Goal: Information Seeking & Learning: Learn about a topic

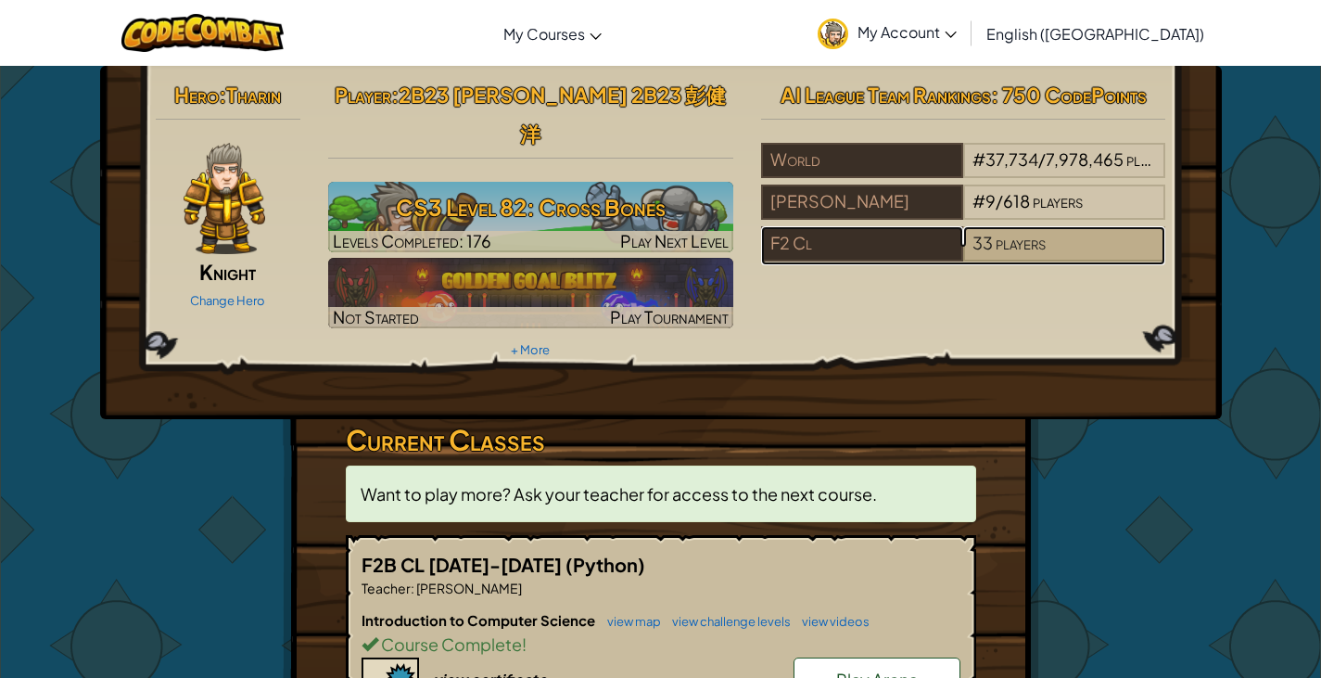
click at [997, 246] on span "players" at bounding box center [1021, 242] width 50 height 21
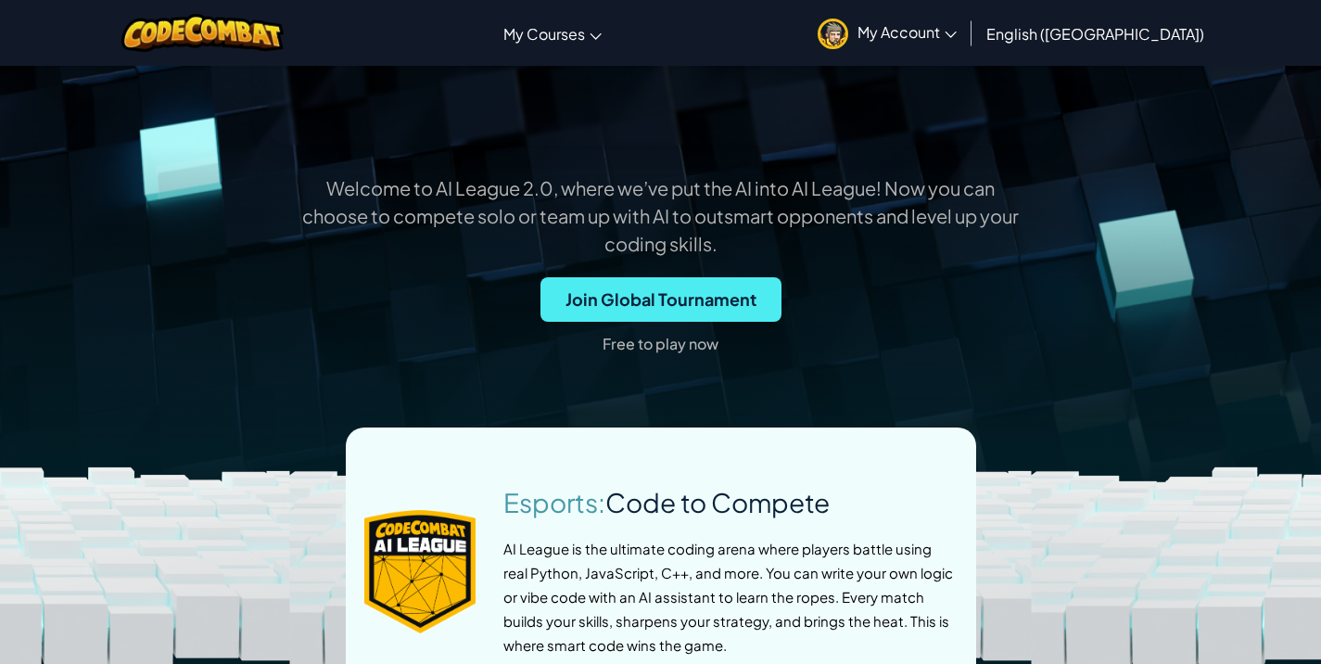
scroll to position [493, 0]
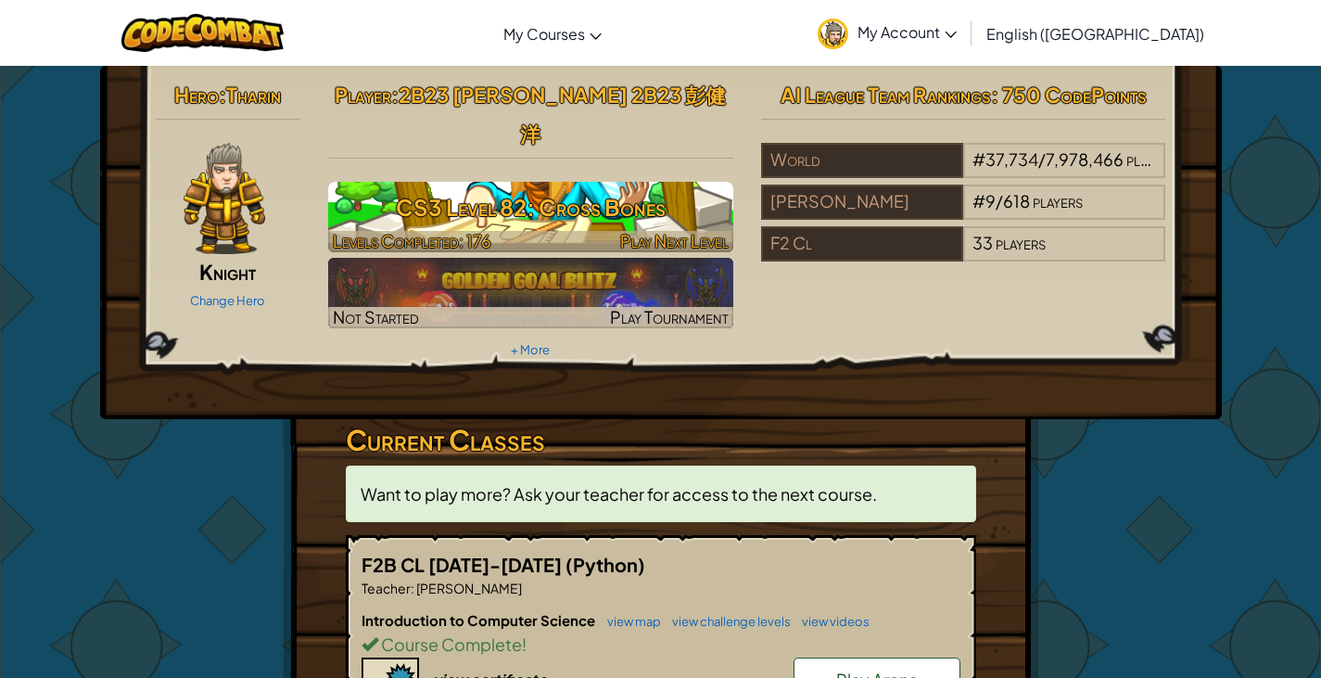
click at [635, 186] on h3 "CS3 Level 82: Cross Bones" at bounding box center [530, 207] width 405 height 42
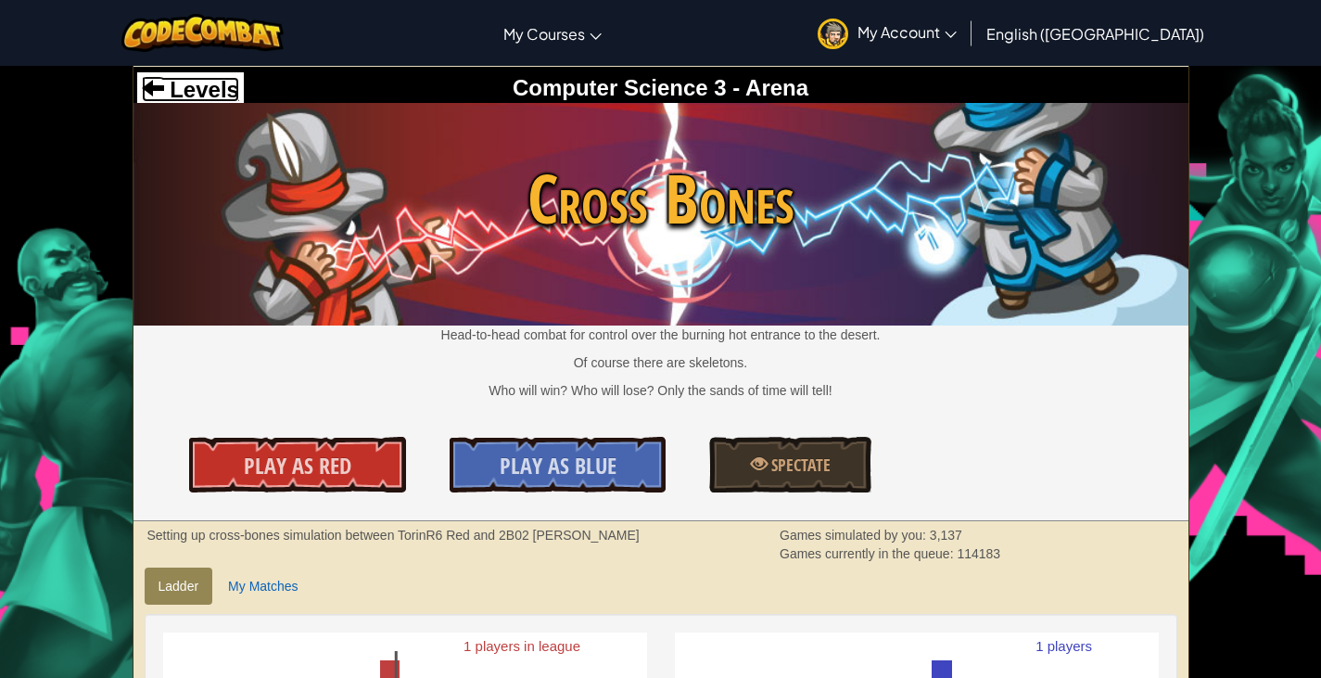
click at [164, 92] on span "Levels" at bounding box center [201, 89] width 75 height 25
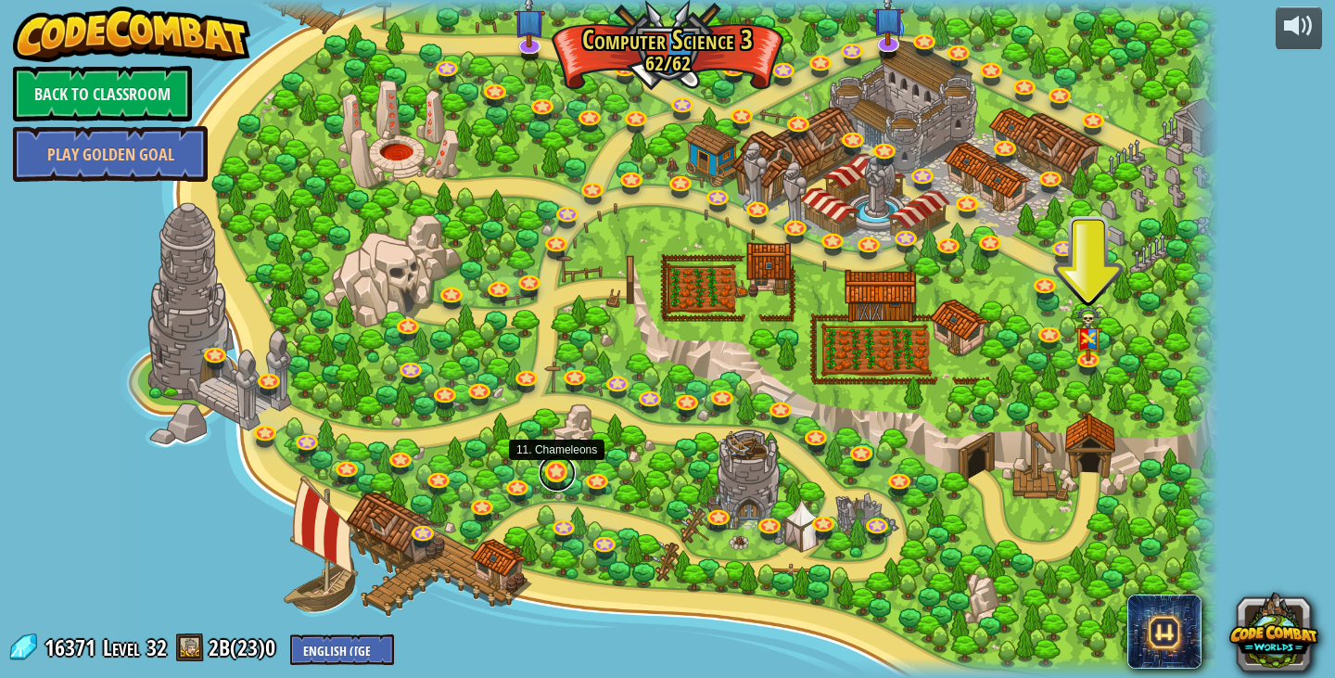
click at [545, 483] on link at bounding box center [557, 472] width 37 height 37
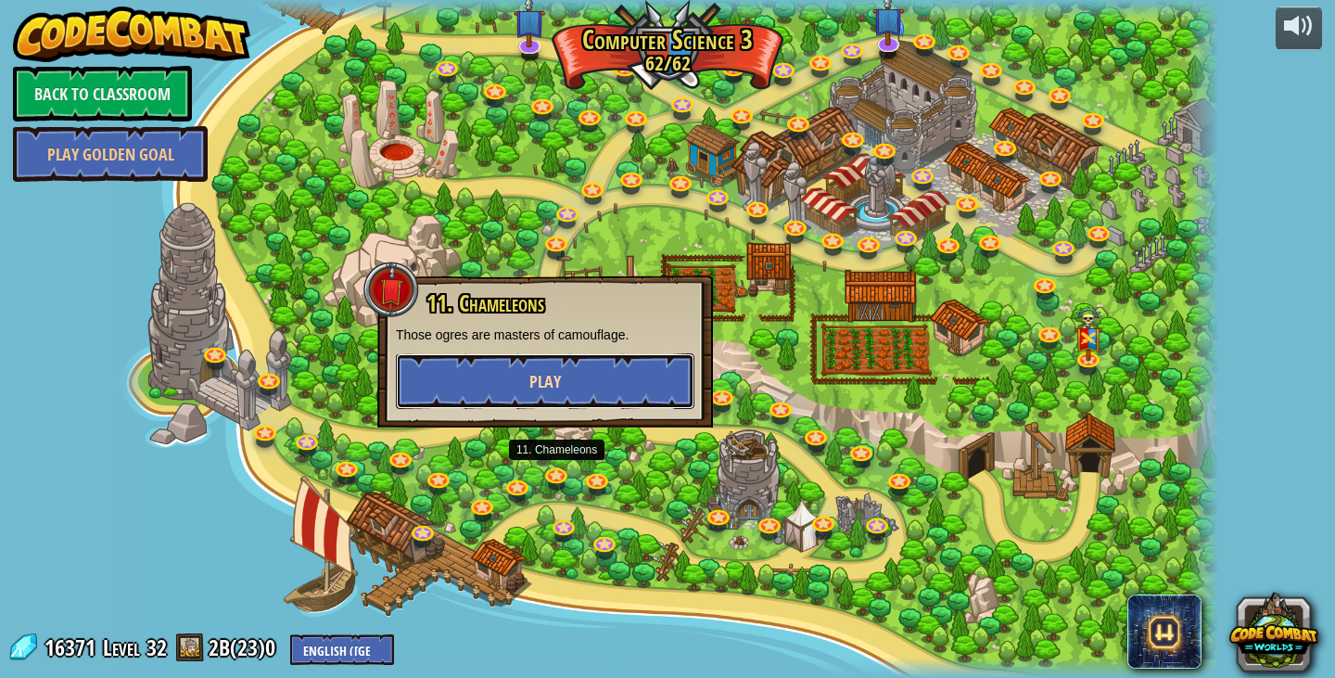
click at [649, 367] on button "Play" at bounding box center [545, 381] width 298 height 56
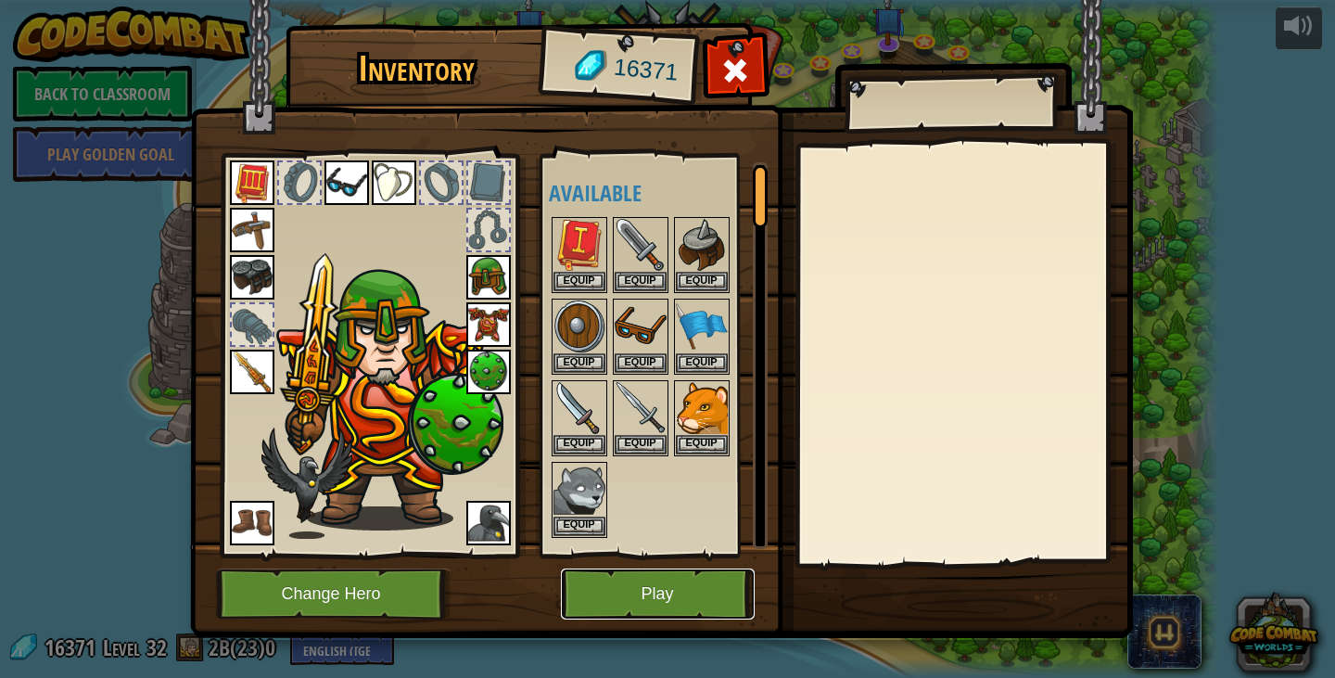
click at [693, 574] on button "Play" at bounding box center [658, 593] width 194 height 51
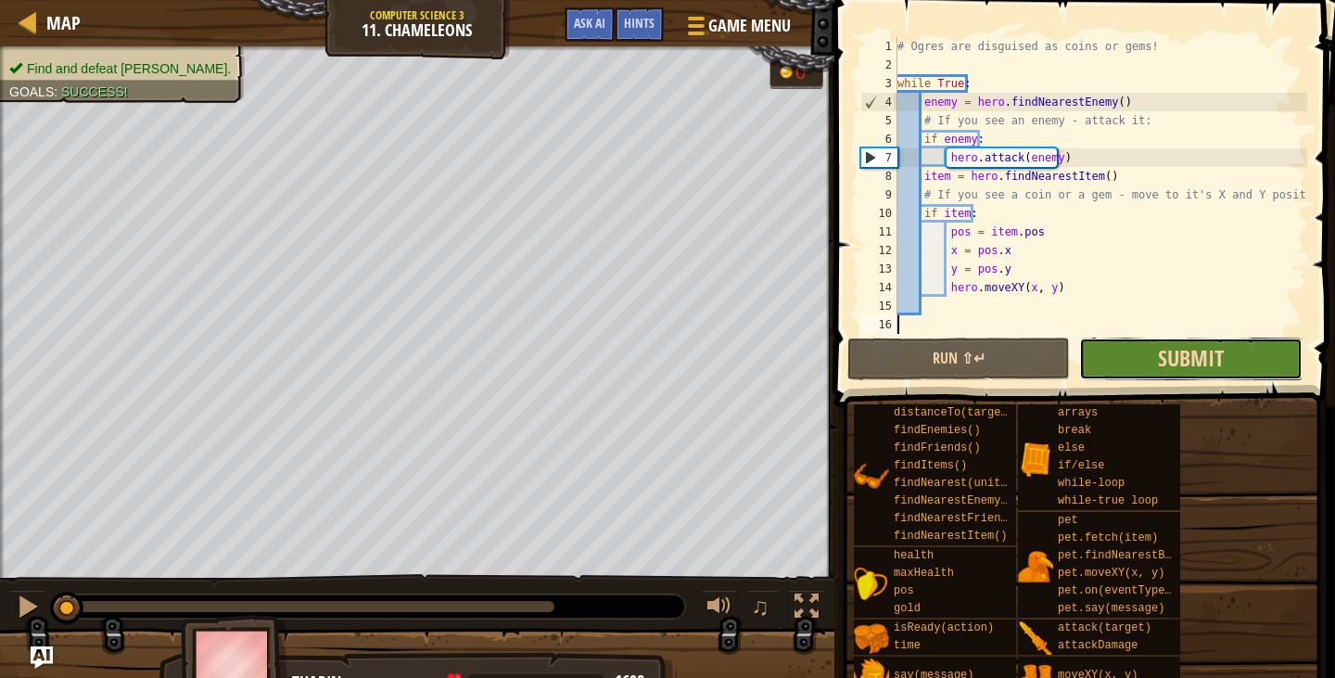
click at [1170, 372] on span "Submit" at bounding box center [1191, 358] width 66 height 30
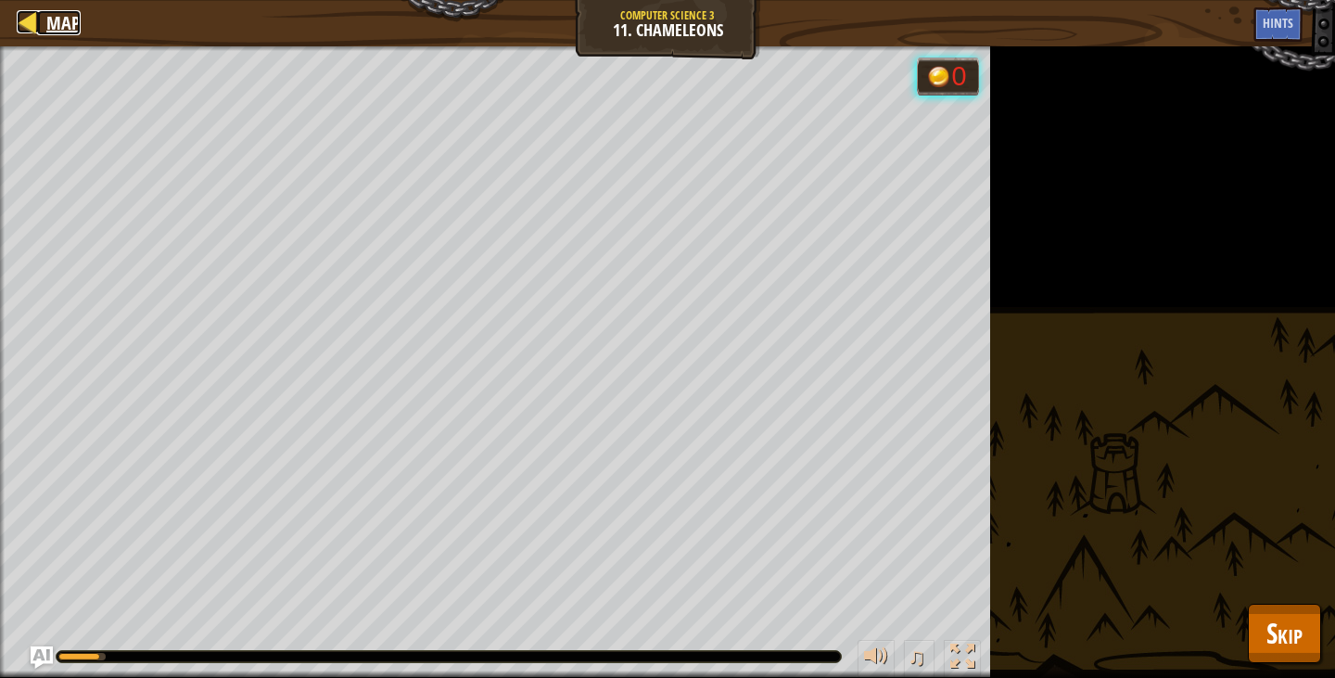
click at [32, 30] on div at bounding box center [28, 21] width 23 height 23
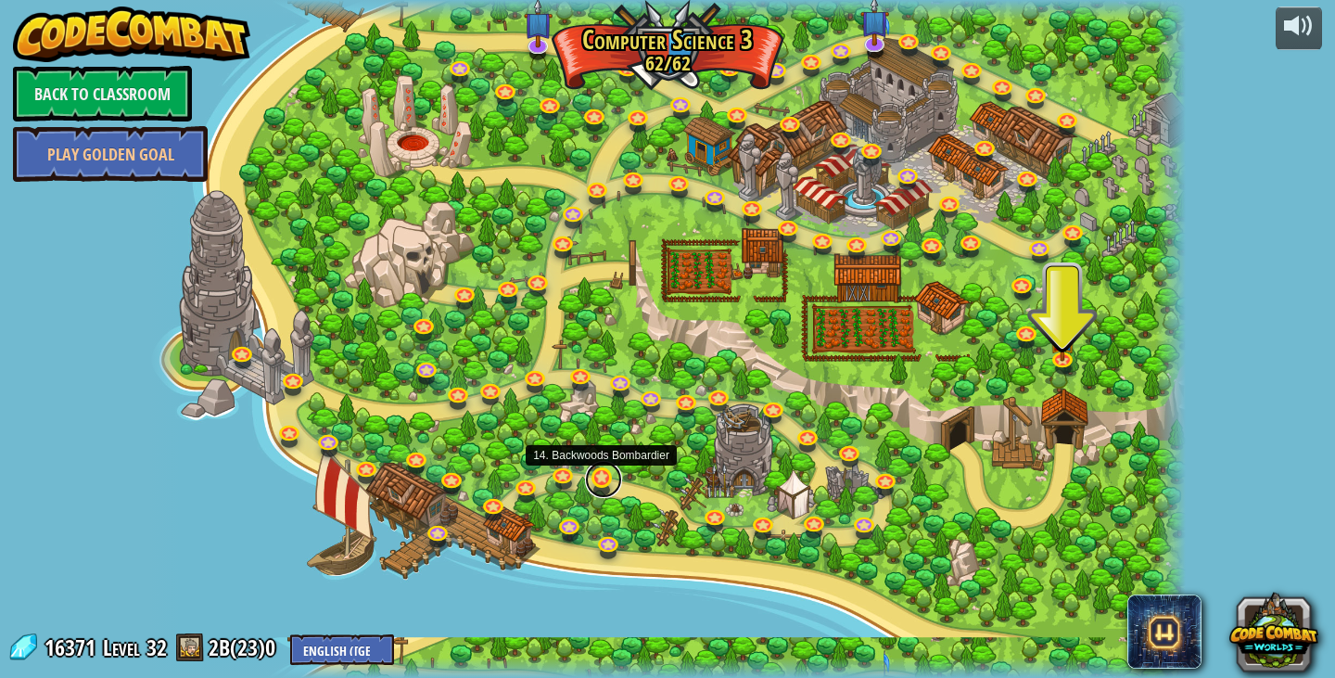
click at [599, 480] on link at bounding box center [603, 479] width 37 height 37
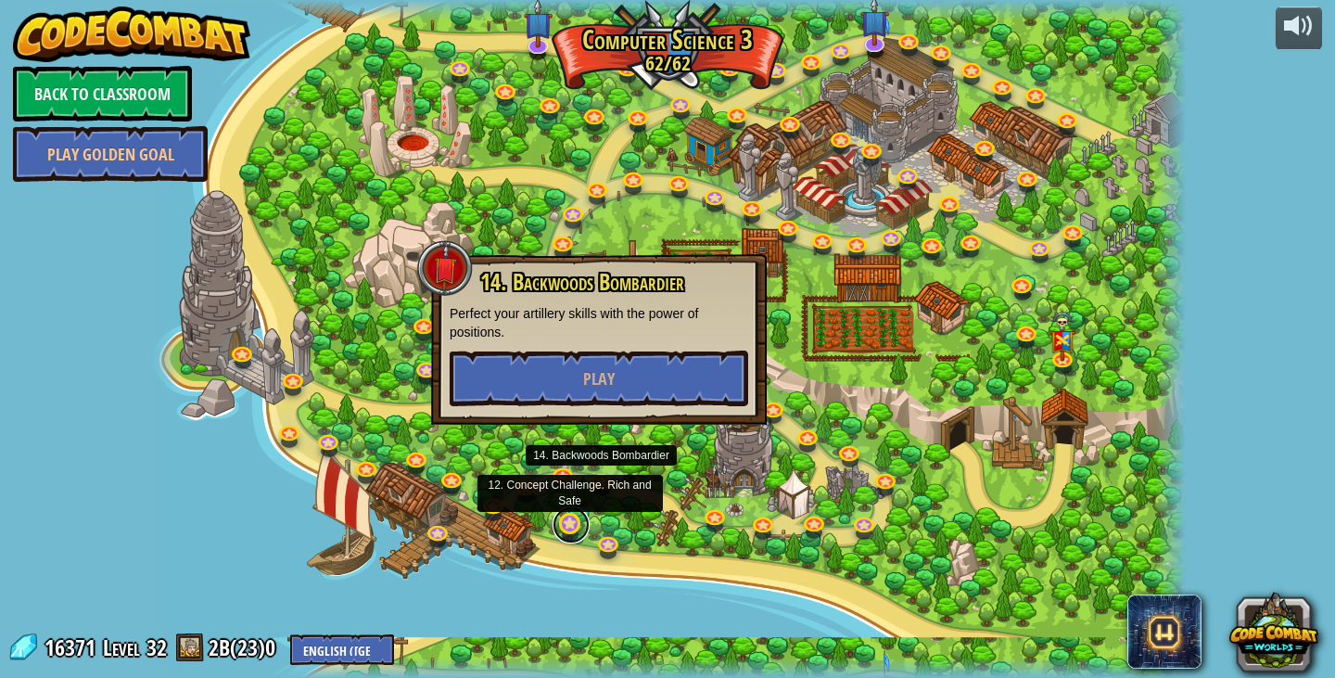
click at [573, 525] on link at bounding box center [570, 524] width 37 height 37
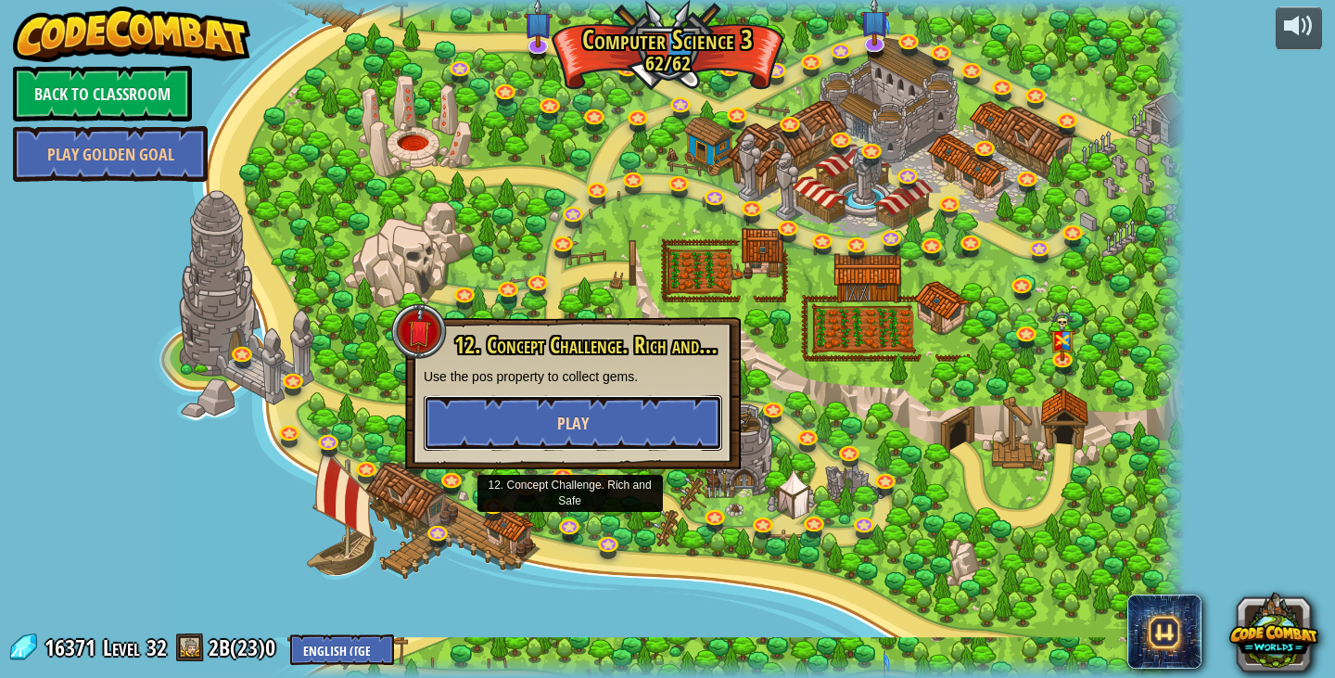
click at [586, 424] on span "Play" at bounding box center [573, 423] width 32 height 23
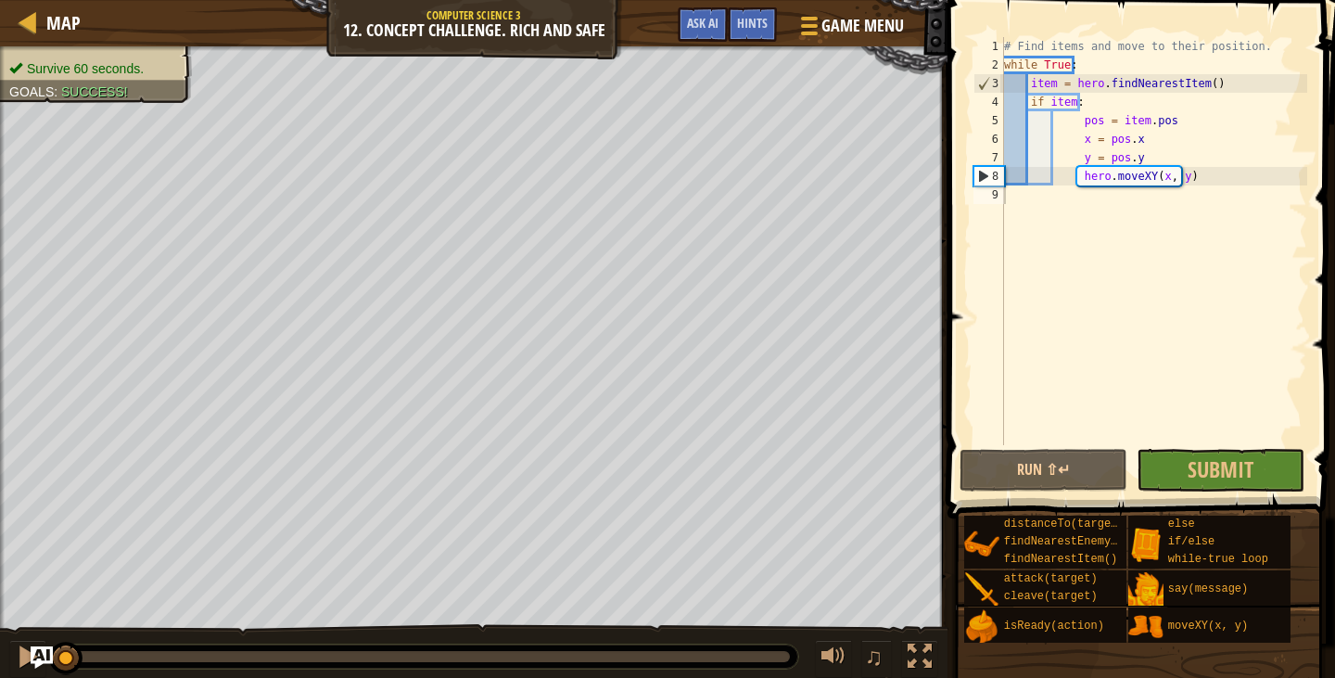
click at [87, 20] on div "Map Computer Science 3 12. Concept Challenge. Rich and Safe Game Menu Done Hint…" at bounding box center [473, 23] width 947 height 46
click at [70, 26] on span "Map" at bounding box center [63, 22] width 34 height 25
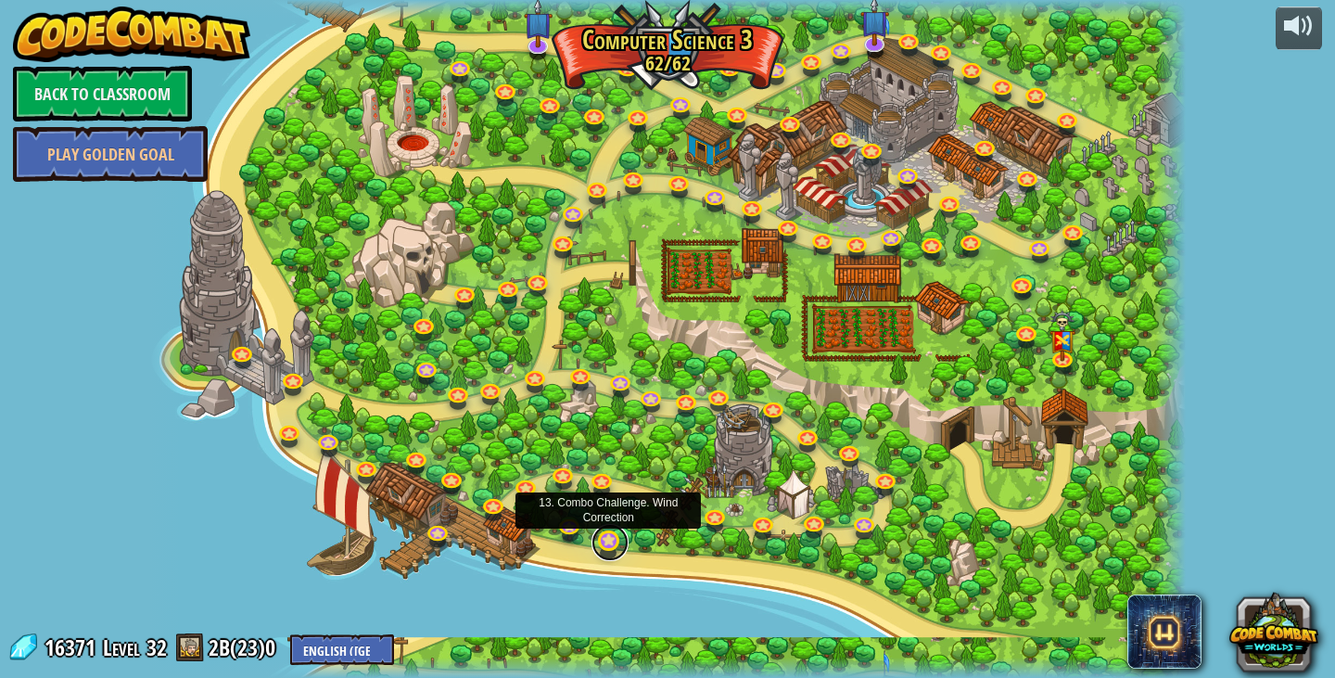
click at [607, 539] on link at bounding box center [609, 542] width 37 height 37
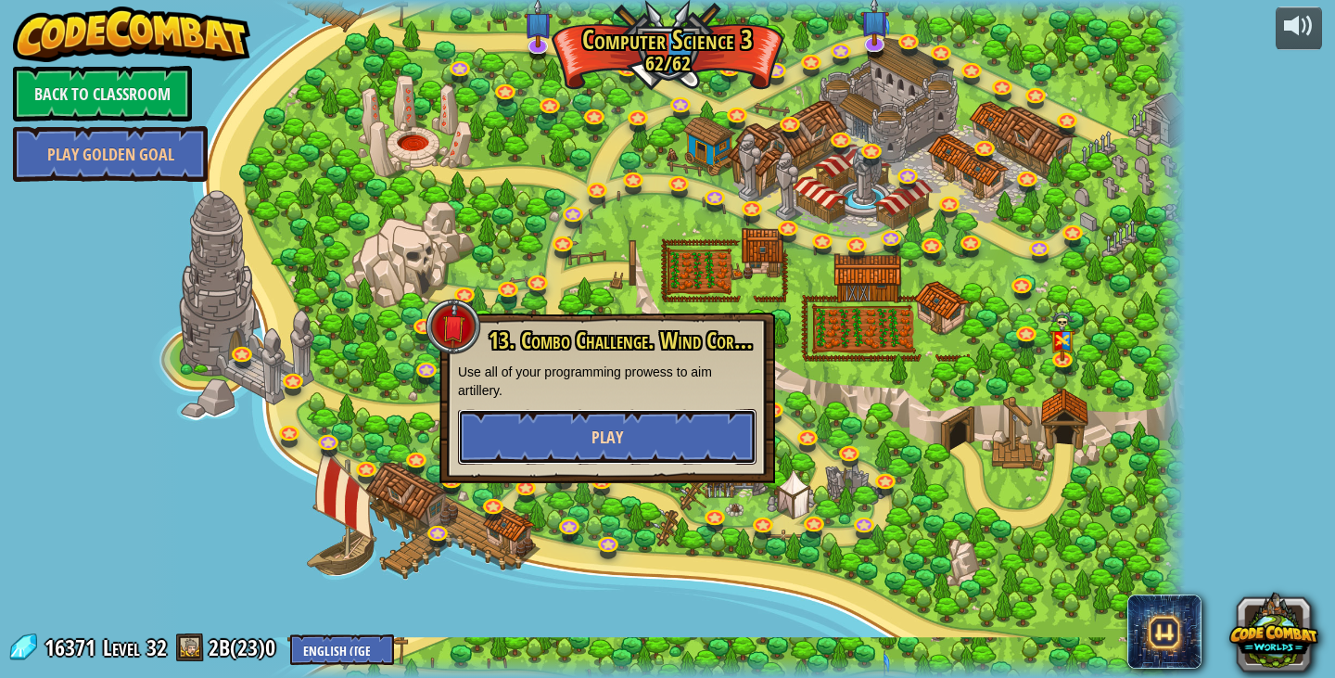
click at [606, 460] on button "Play" at bounding box center [607, 437] width 298 height 56
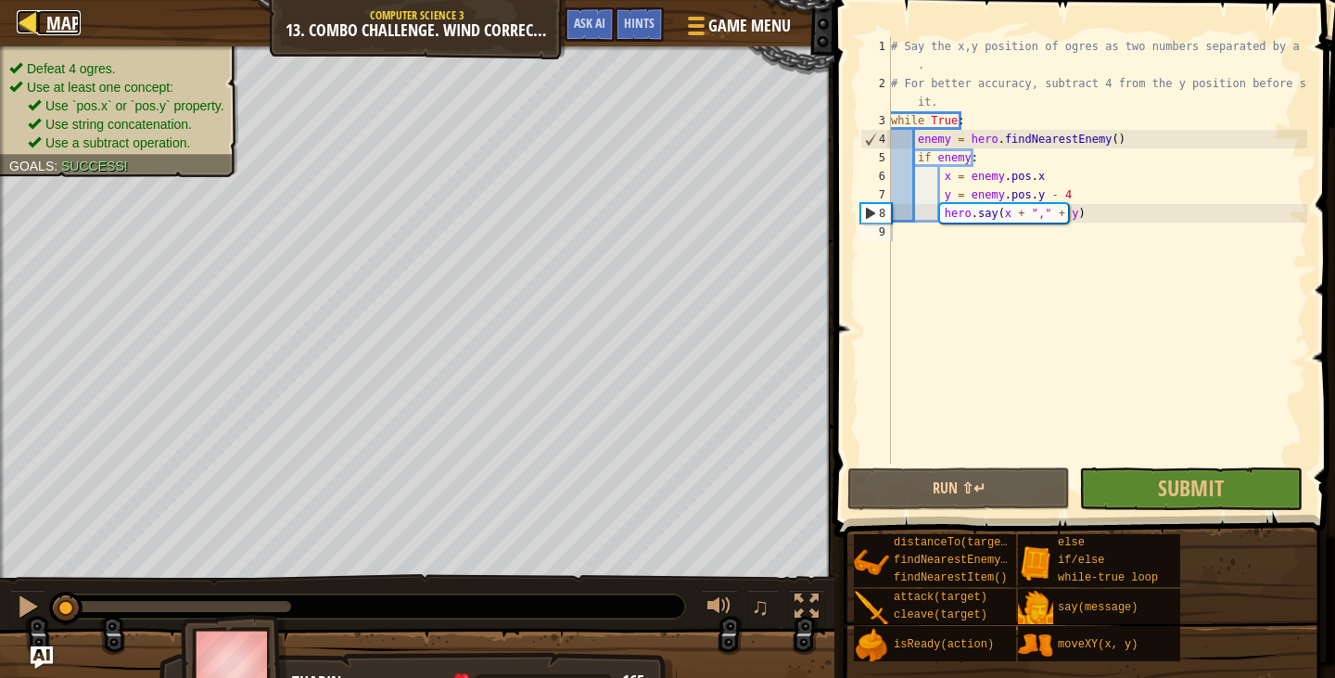
click at [31, 10] on div at bounding box center [28, 21] width 23 height 23
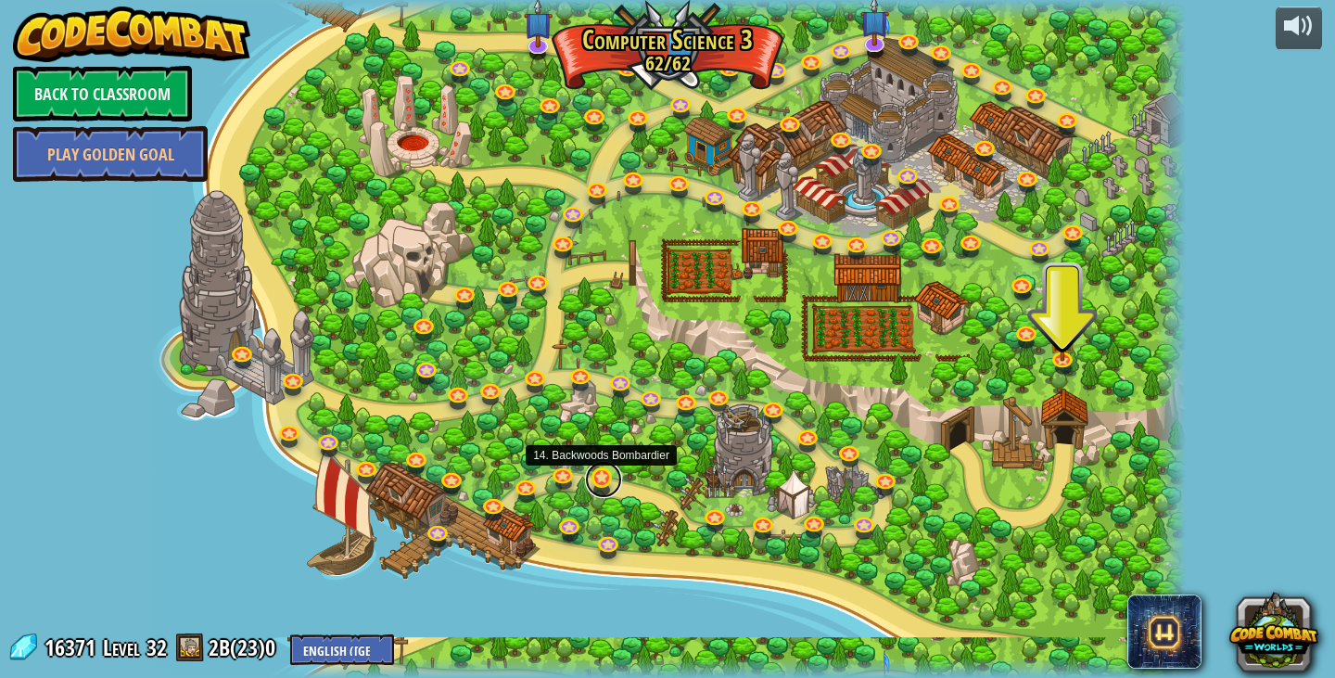
click at [591, 476] on link at bounding box center [603, 479] width 37 height 37
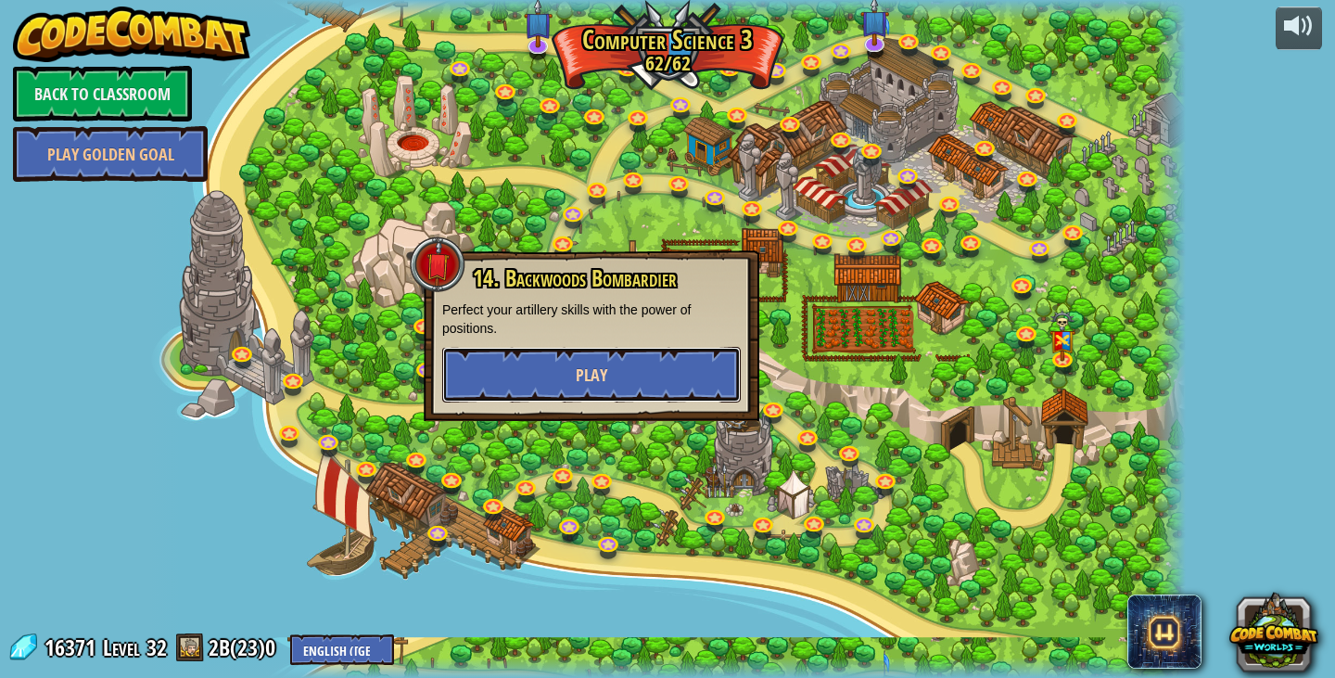
click at [606, 395] on button "Play" at bounding box center [591, 375] width 298 height 56
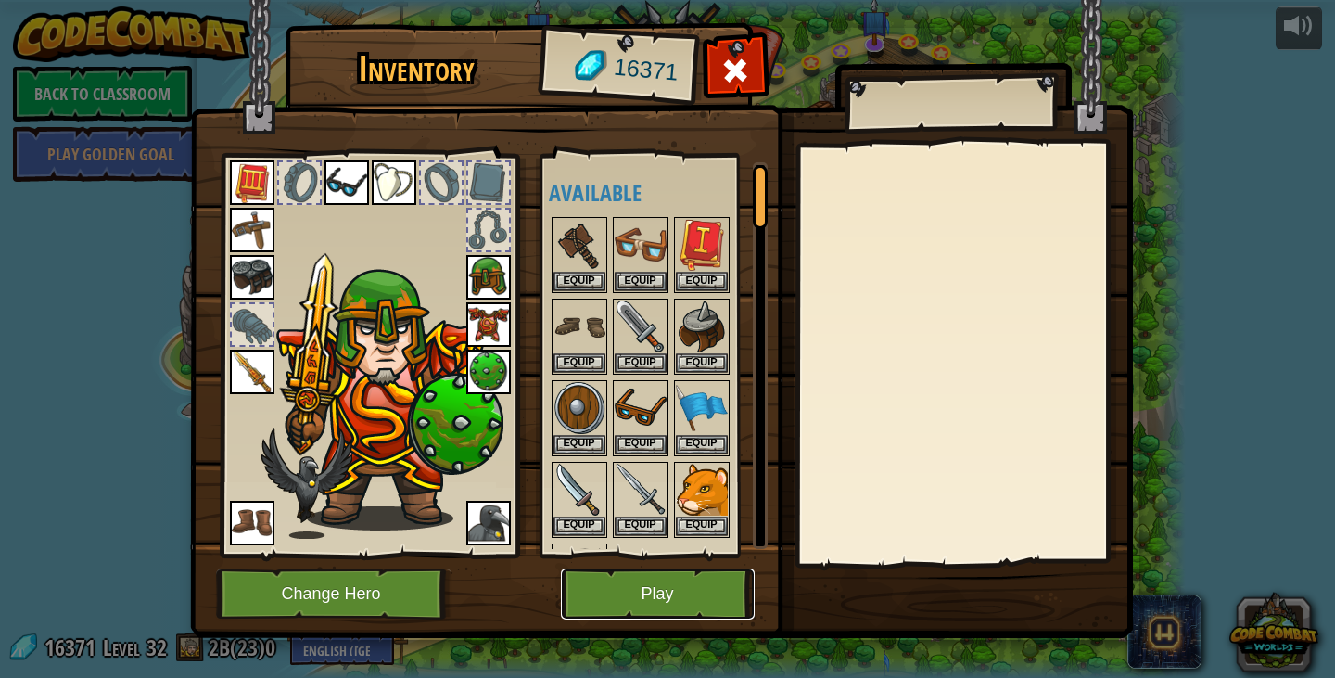
click at [686, 609] on button "Play" at bounding box center [658, 593] width 194 height 51
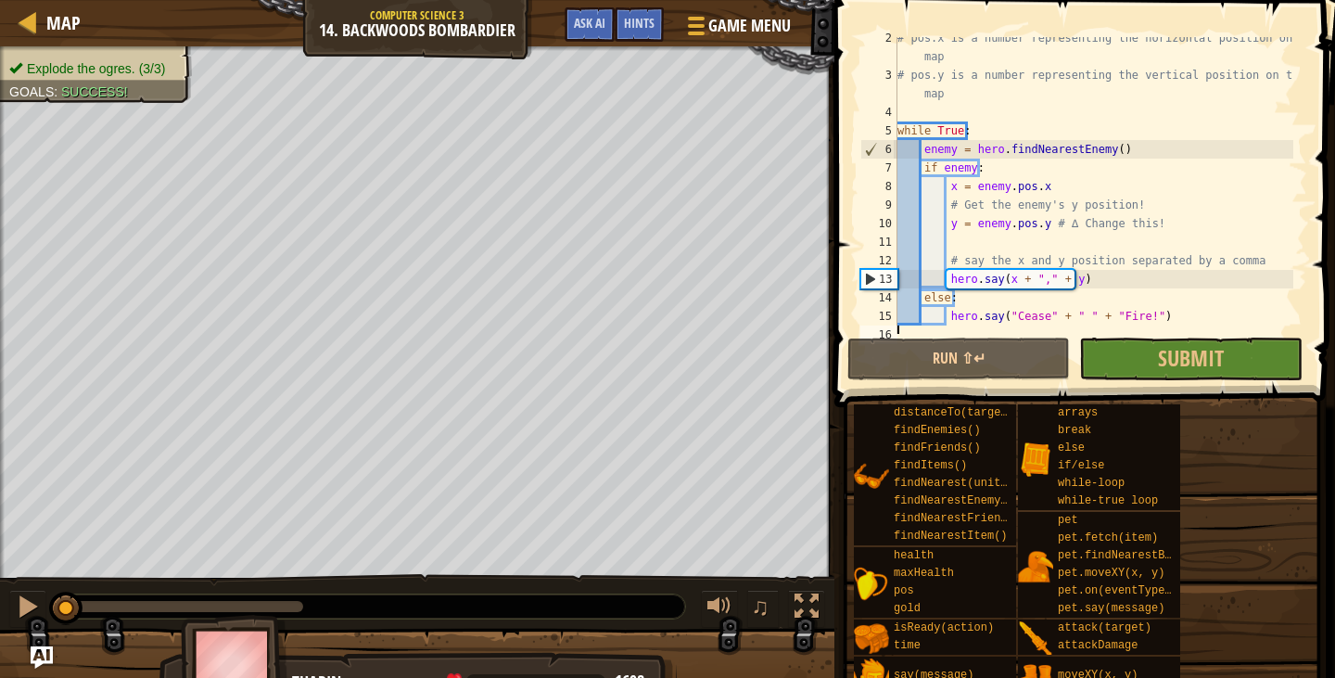
scroll to position [37, 0]
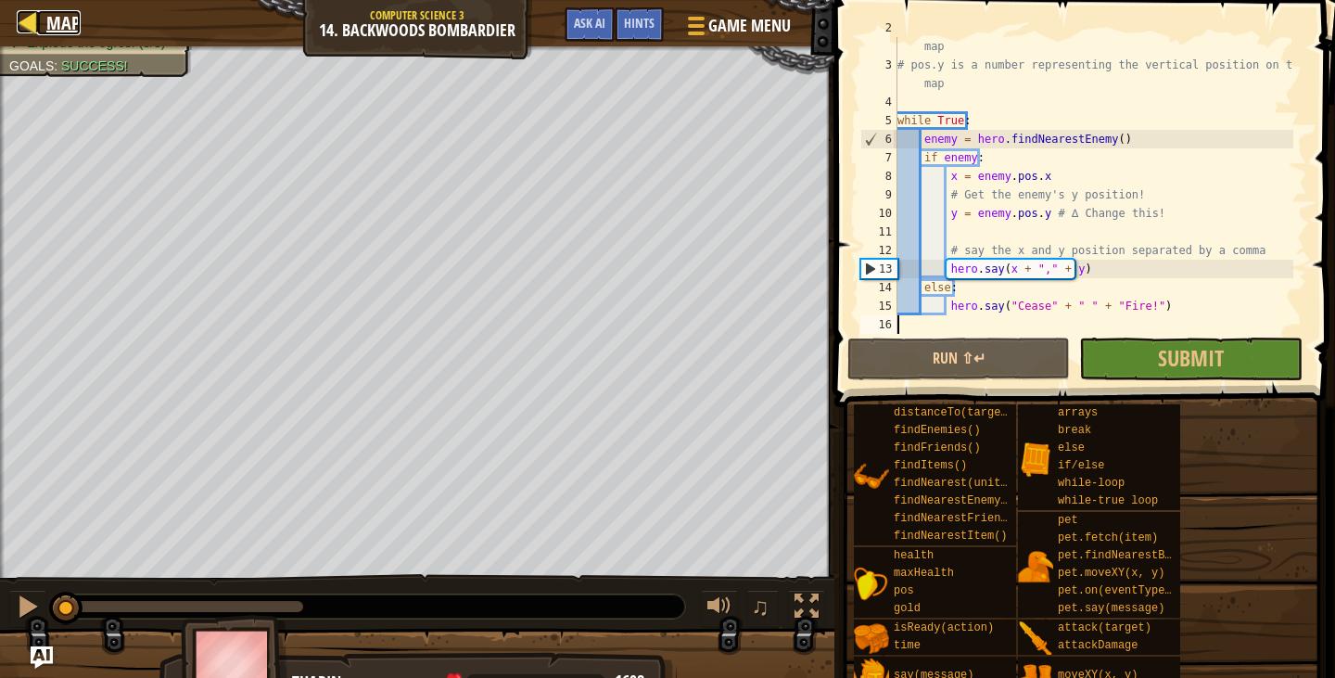
click at [60, 24] on span "Map" at bounding box center [63, 22] width 34 height 25
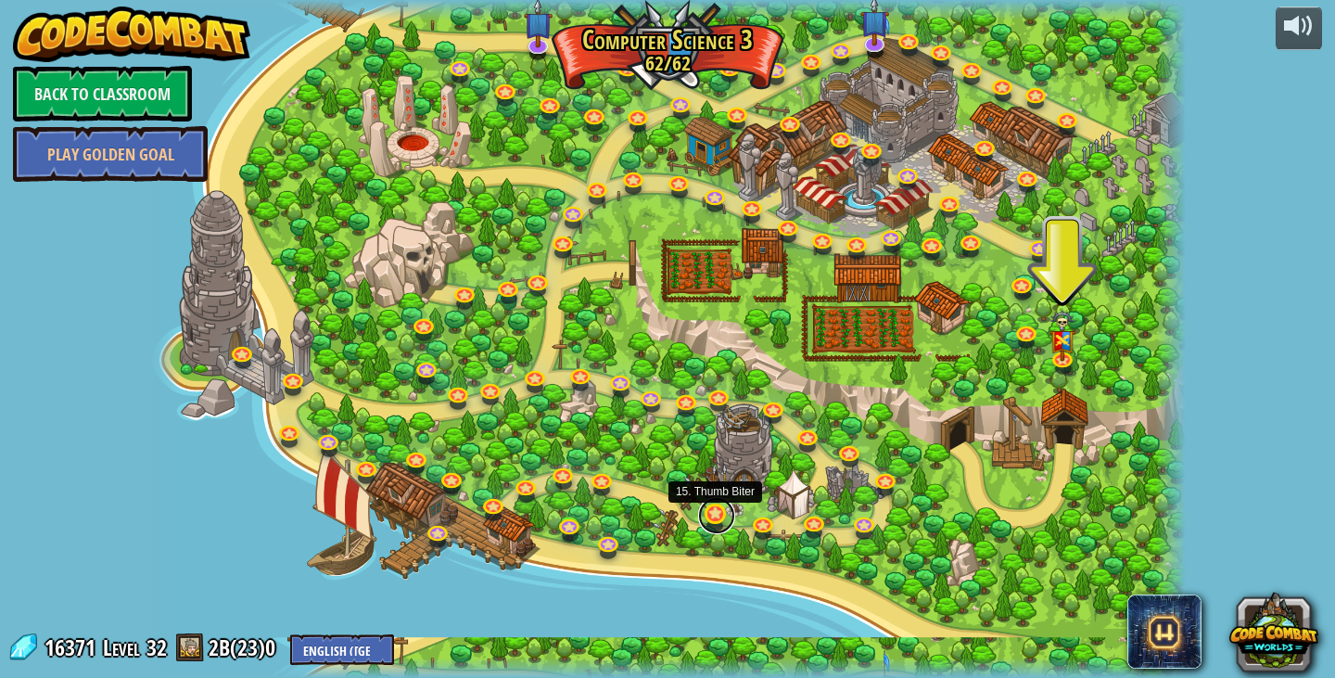
click at [722, 523] on link at bounding box center [716, 515] width 37 height 37
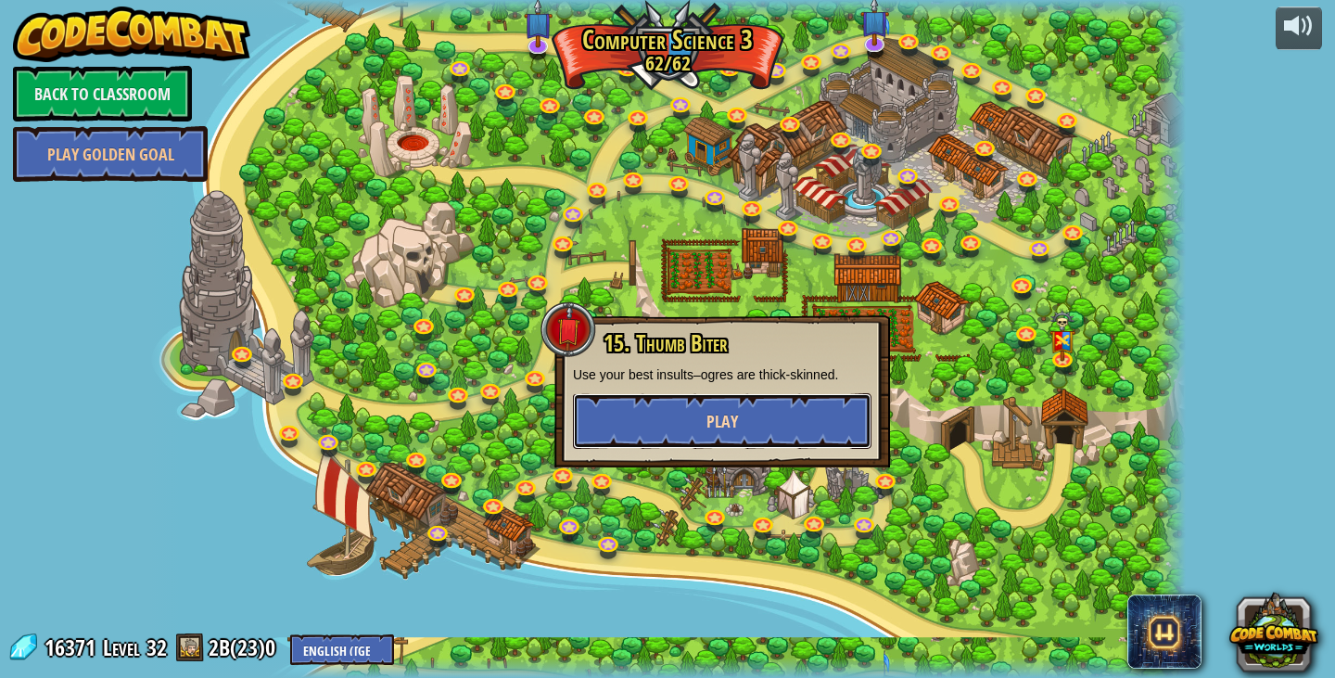
click at [708, 425] on span "Play" at bounding box center [722, 421] width 32 height 23
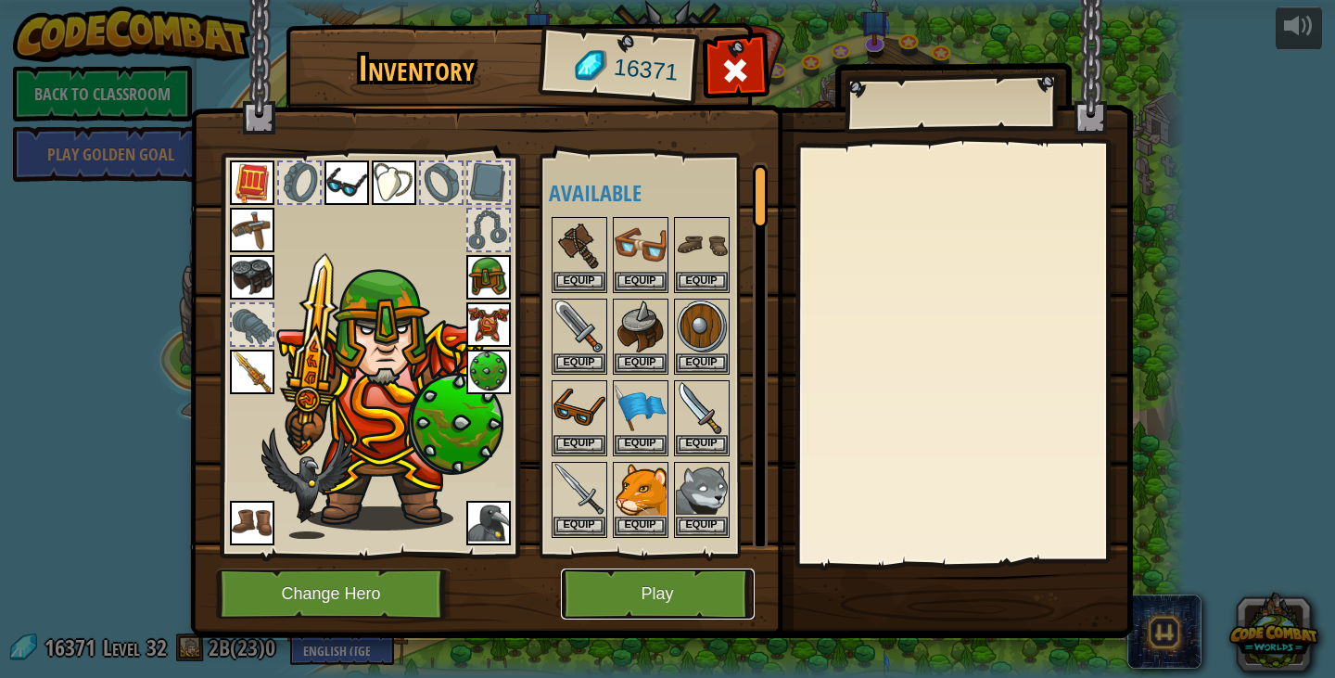
click at [705, 607] on button "Play" at bounding box center [658, 593] width 194 height 51
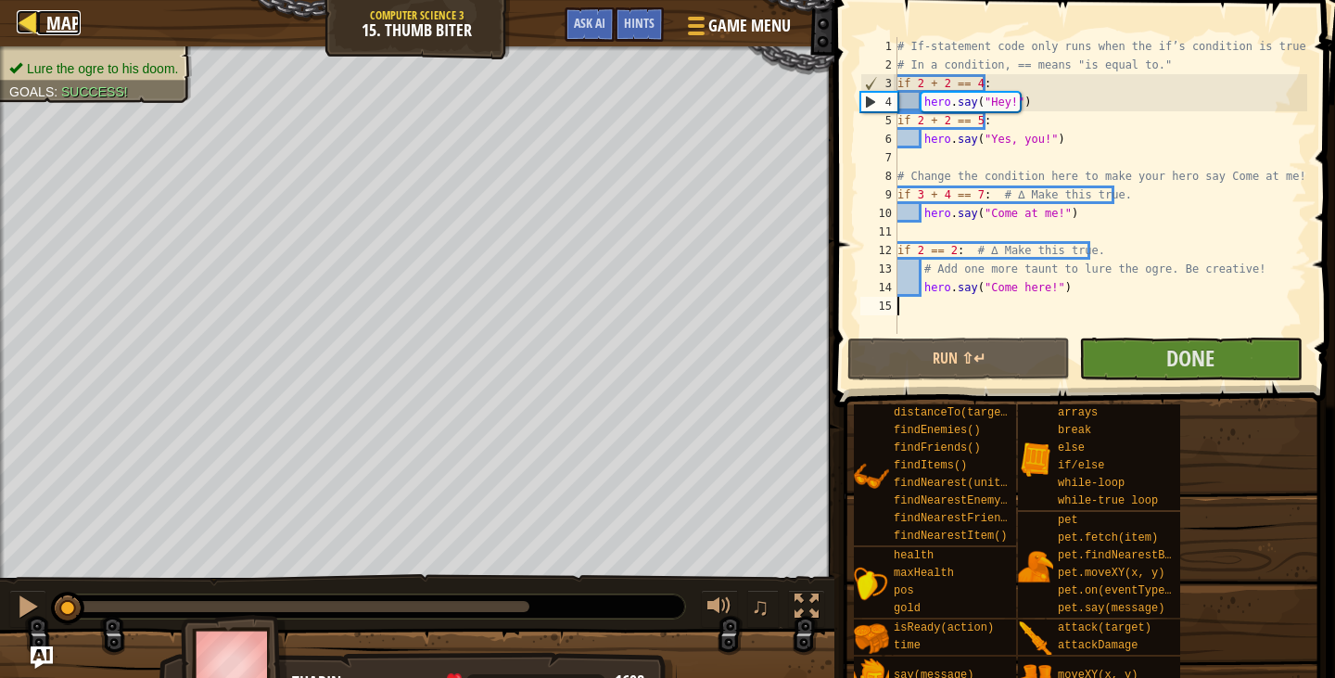
click at [38, 21] on div at bounding box center [28, 21] width 23 height 23
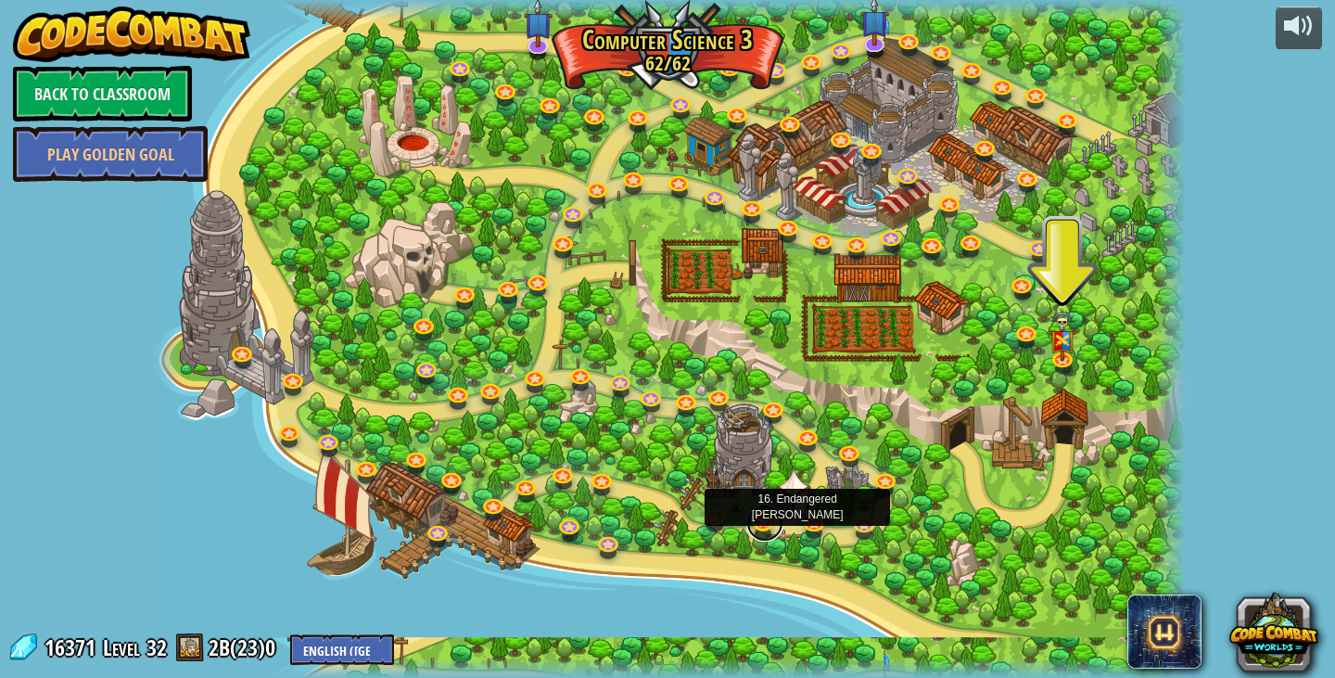
click at [760, 530] on link at bounding box center [764, 522] width 37 height 37
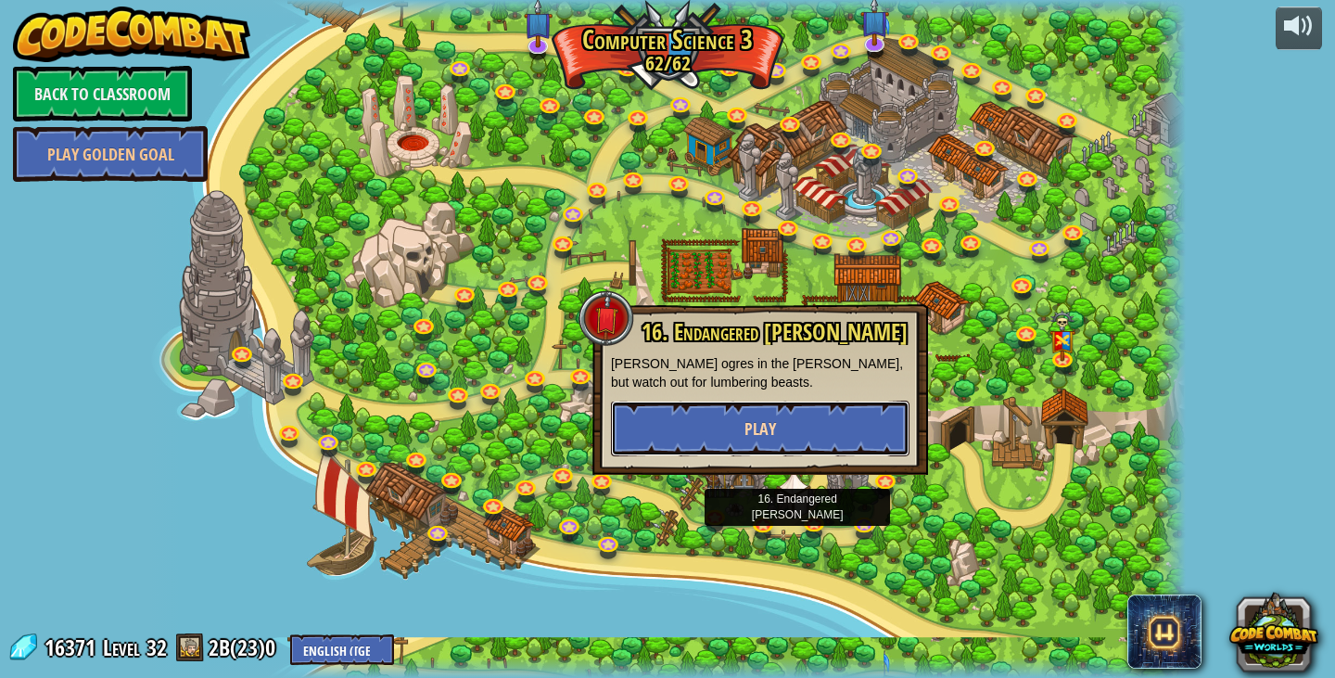
click at [785, 434] on button "Play" at bounding box center [760, 428] width 298 height 56
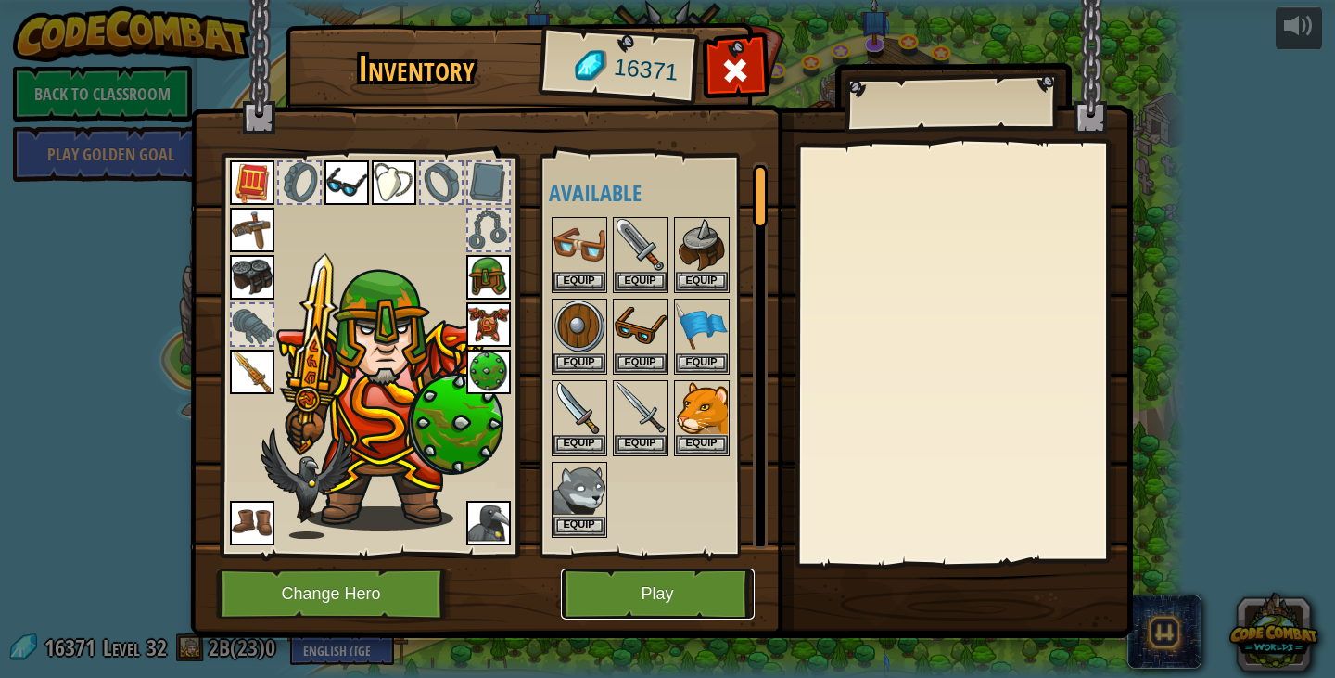
click at [701, 599] on button "Play" at bounding box center [658, 593] width 194 height 51
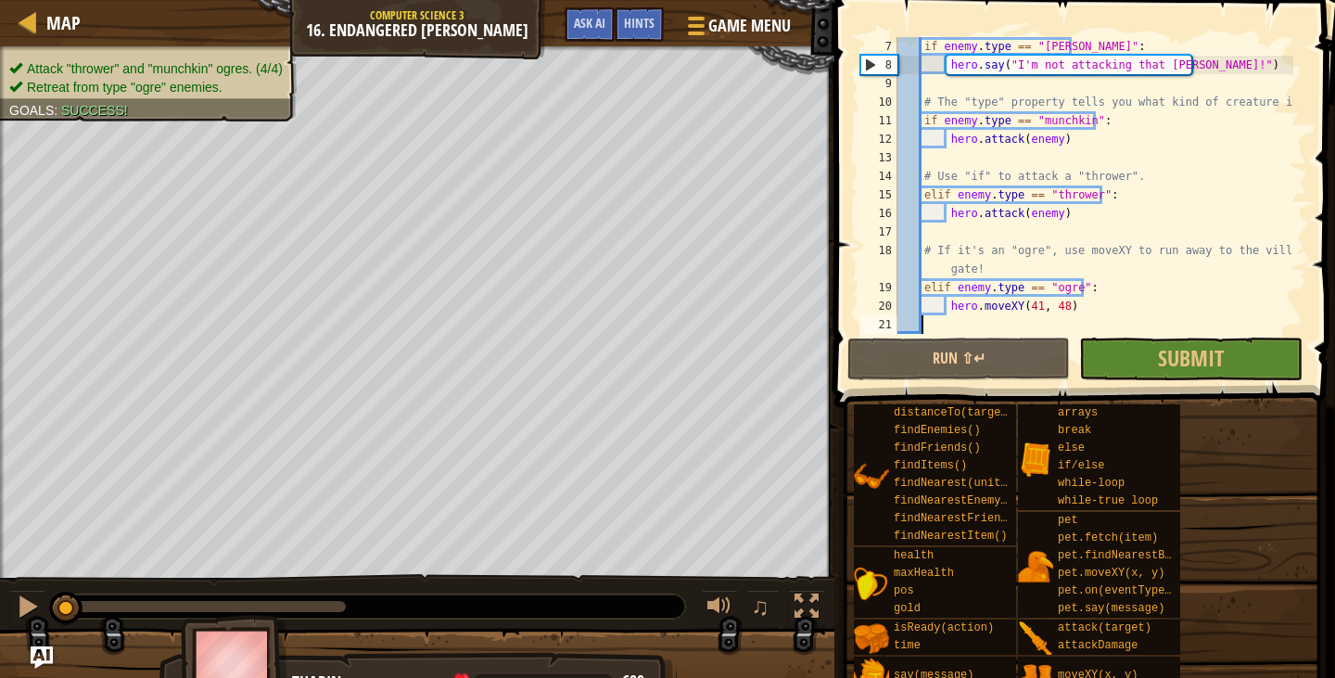
scroll to position [111, 0]
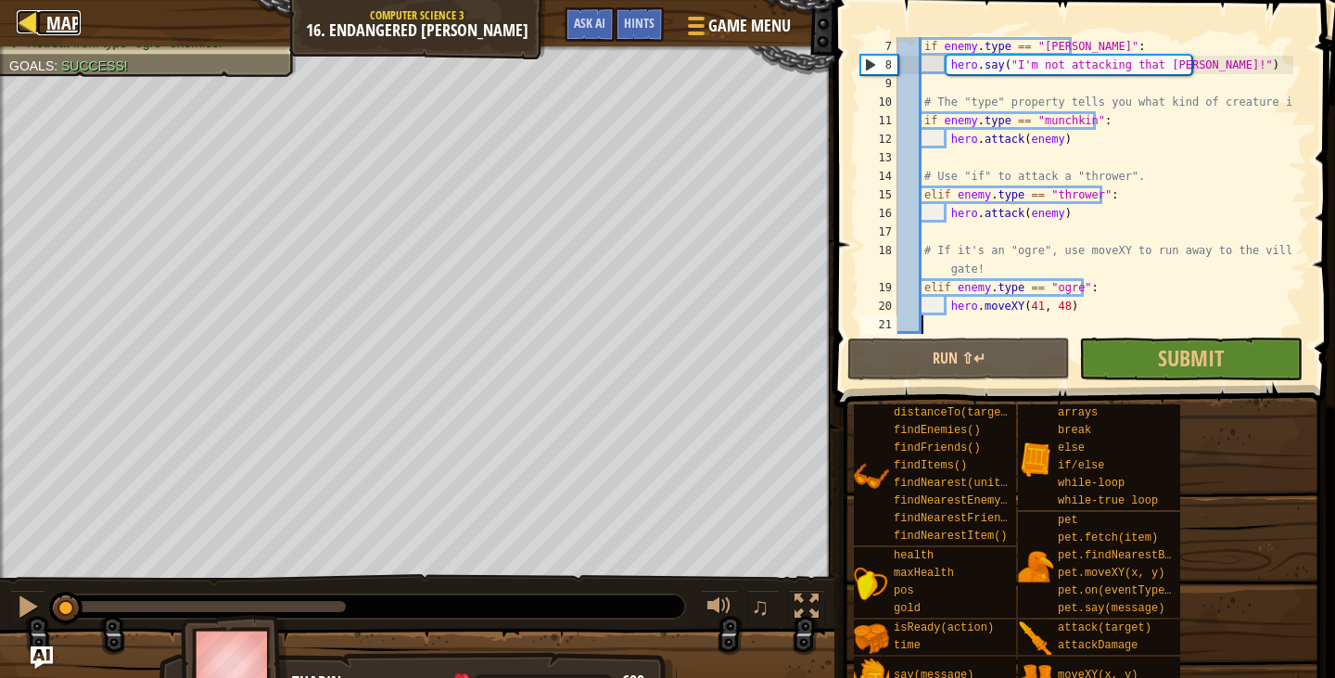
click at [50, 28] on span "Map" at bounding box center [63, 22] width 34 height 25
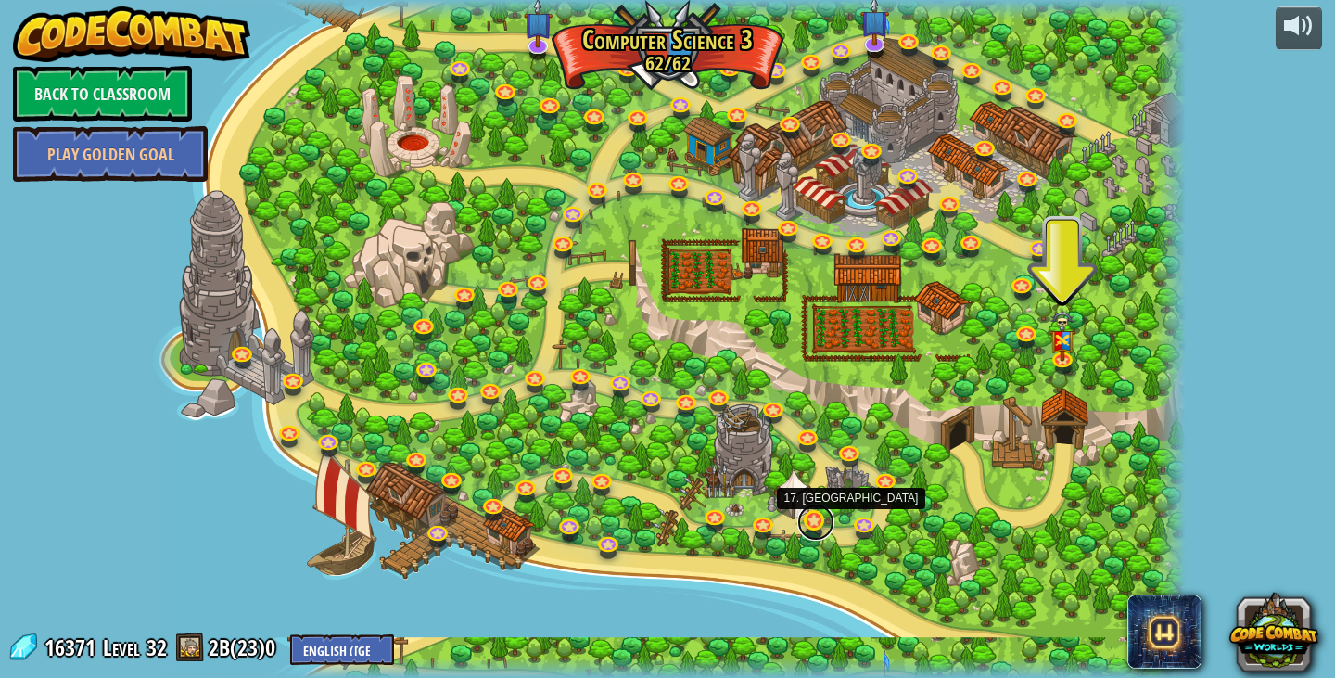
click at [817, 531] on link at bounding box center [815, 521] width 37 height 37
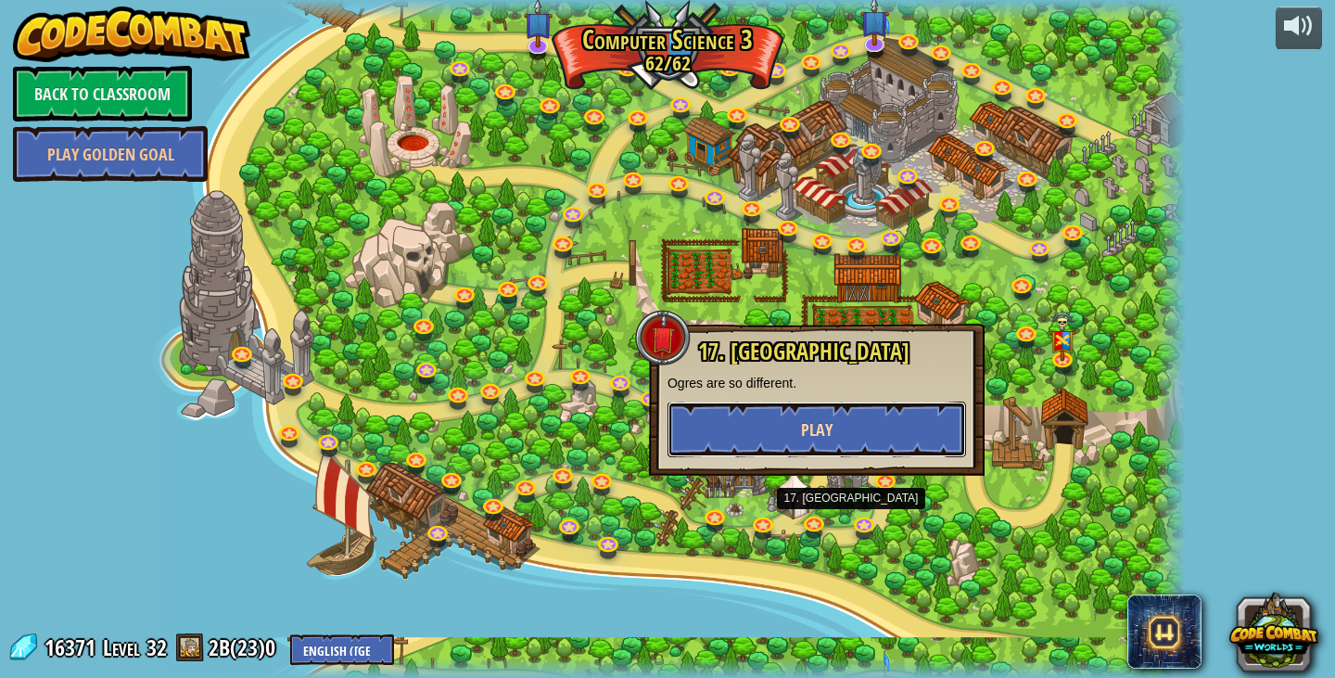
click at [812, 432] on span "Play" at bounding box center [817, 429] width 32 height 23
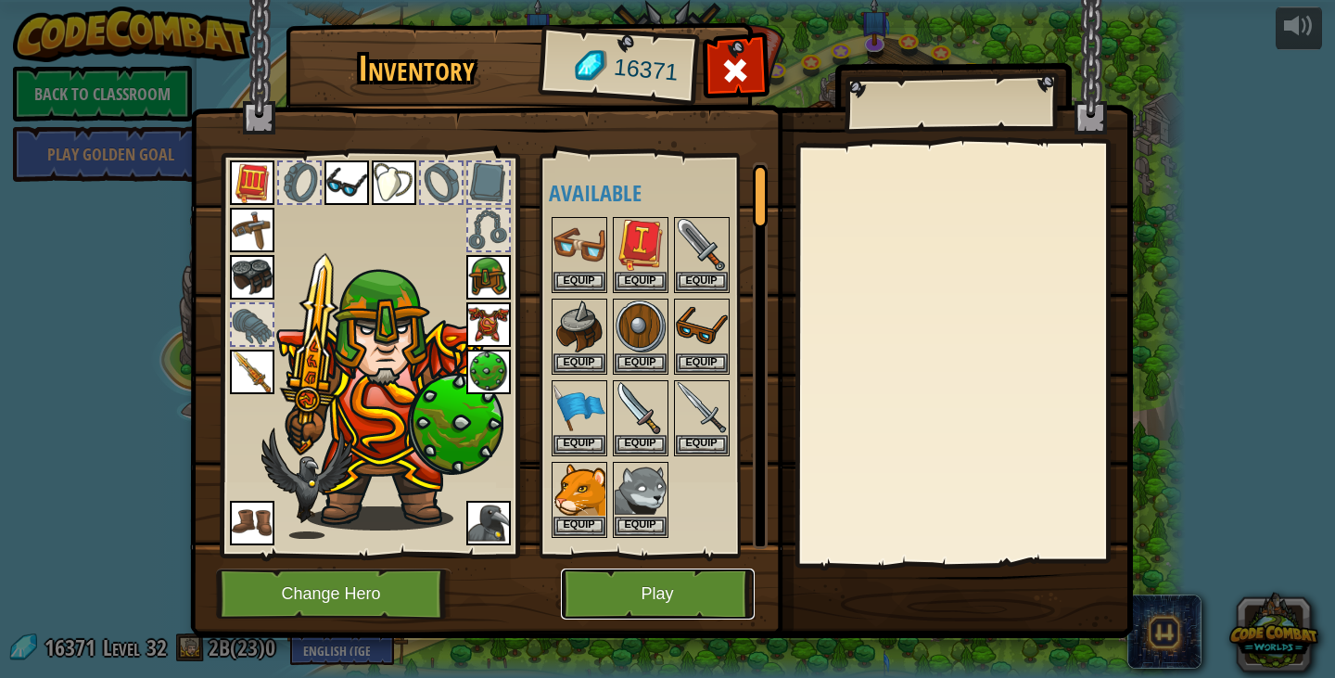
click at [723, 579] on button "Play" at bounding box center [658, 593] width 194 height 51
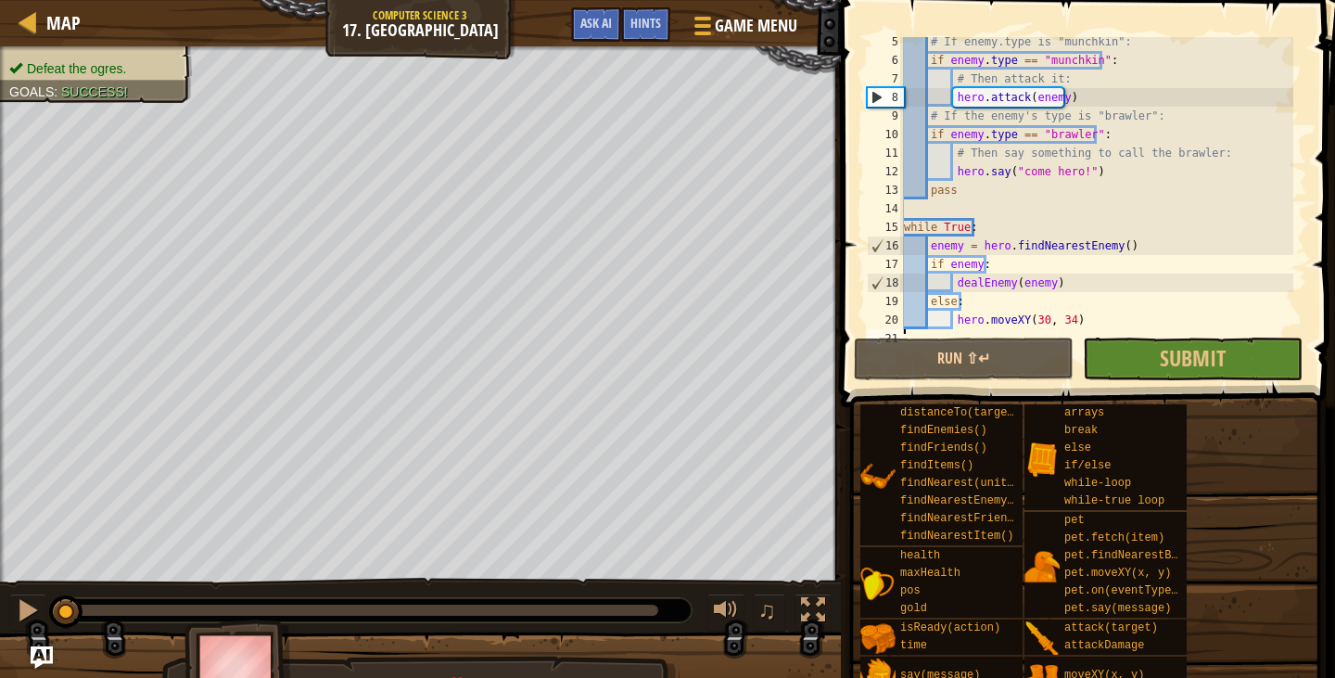
scroll to position [79, 0]
click at [1237, 362] on button "Submit" at bounding box center [1193, 358] width 220 height 43
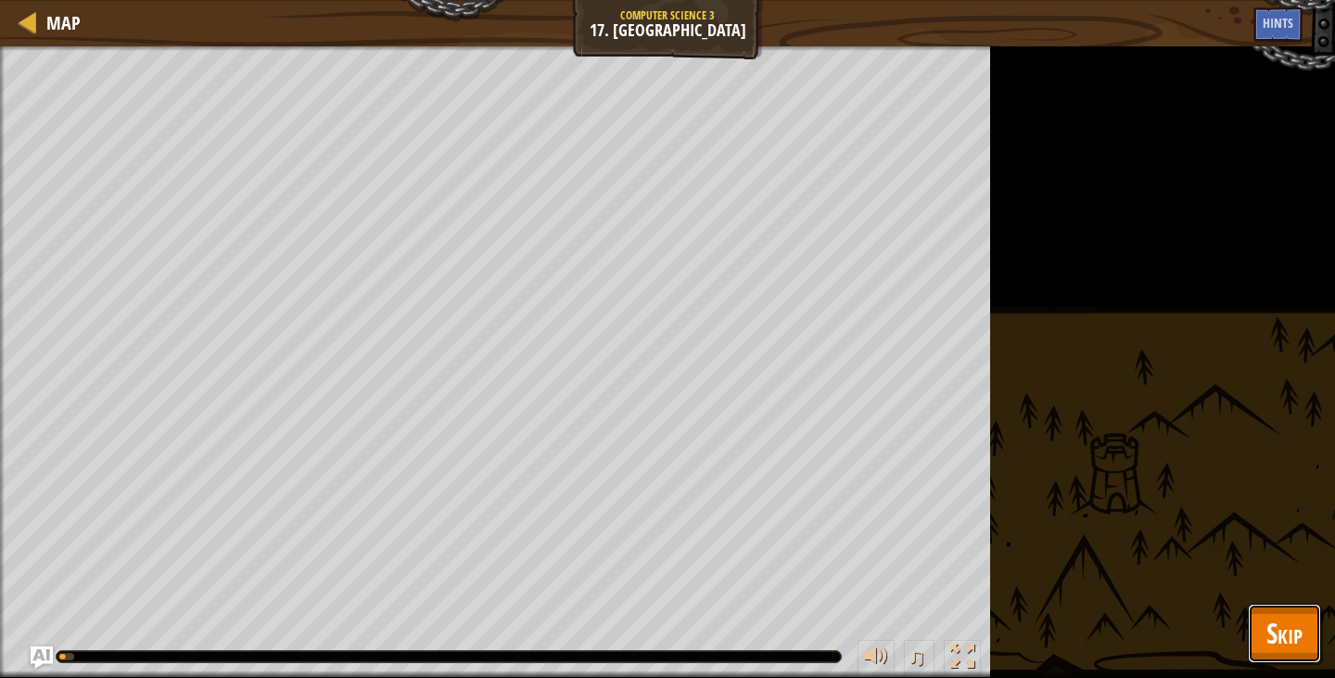
click at [1301, 623] on span "Skip" at bounding box center [1284, 633] width 36 height 38
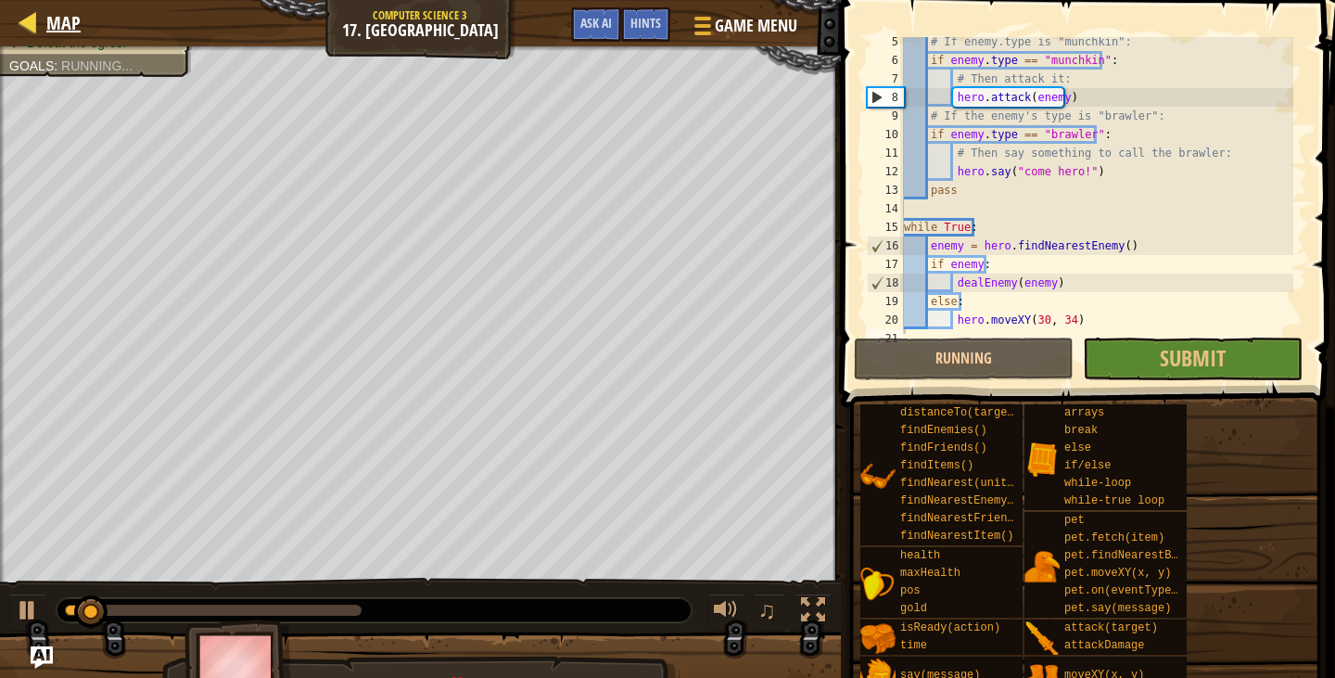
click at [26, 0] on body "Map Computer Science 3 17. Taunting Game Menu Done Hints Ask AI 1 ההההההההההההה…" at bounding box center [667, 0] width 1335 height 0
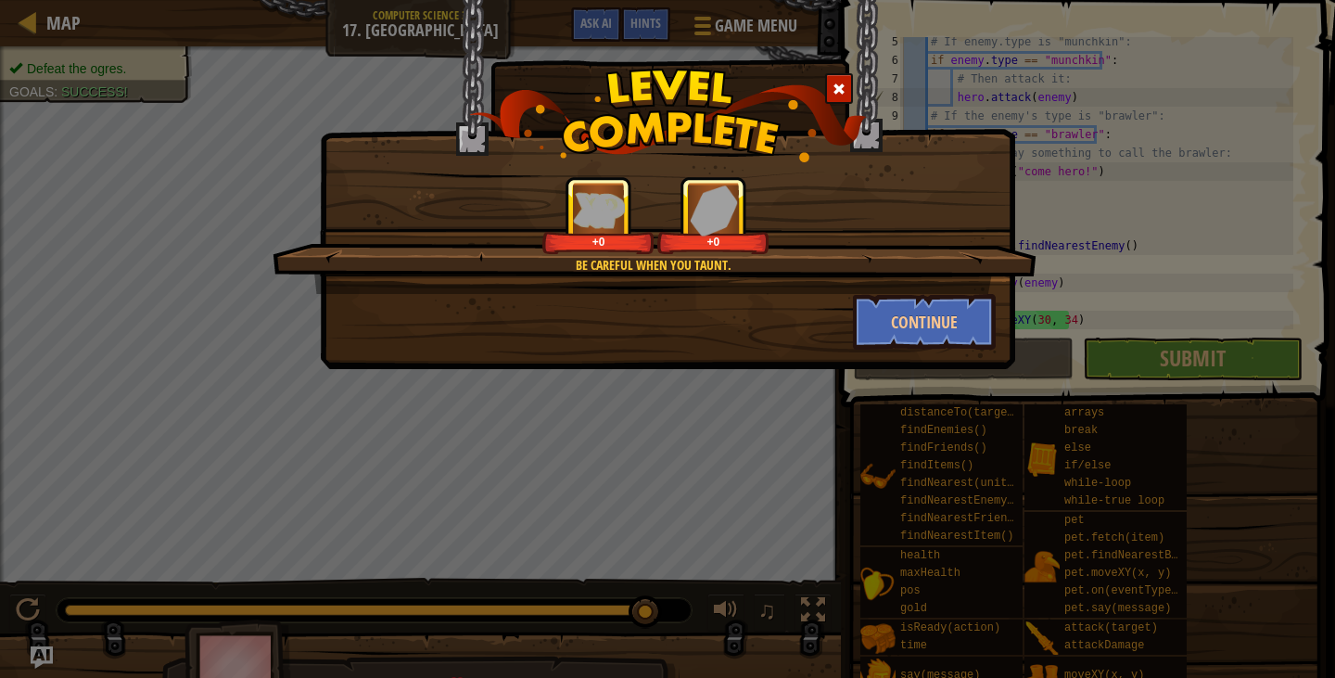
click at [844, 87] on span at bounding box center [838, 88] width 13 height 13
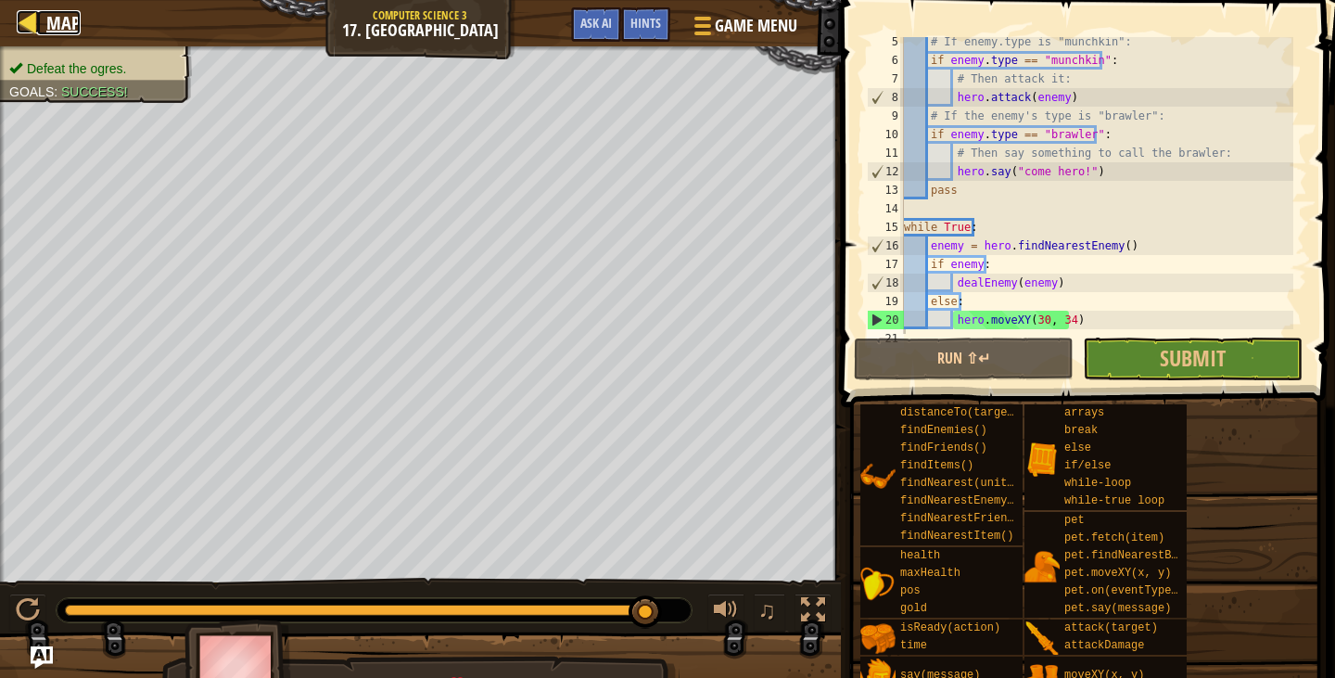
click at [53, 20] on span "Map" at bounding box center [63, 22] width 34 height 25
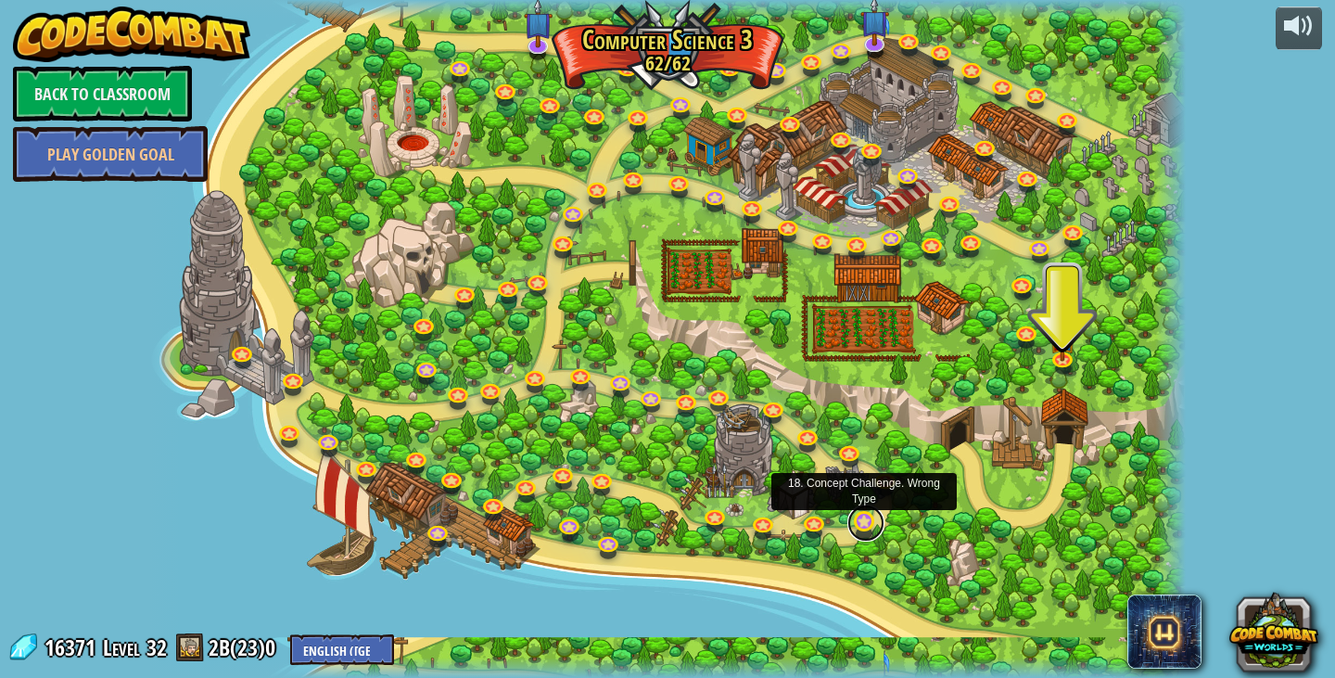
click at [854, 519] on link at bounding box center [865, 522] width 37 height 37
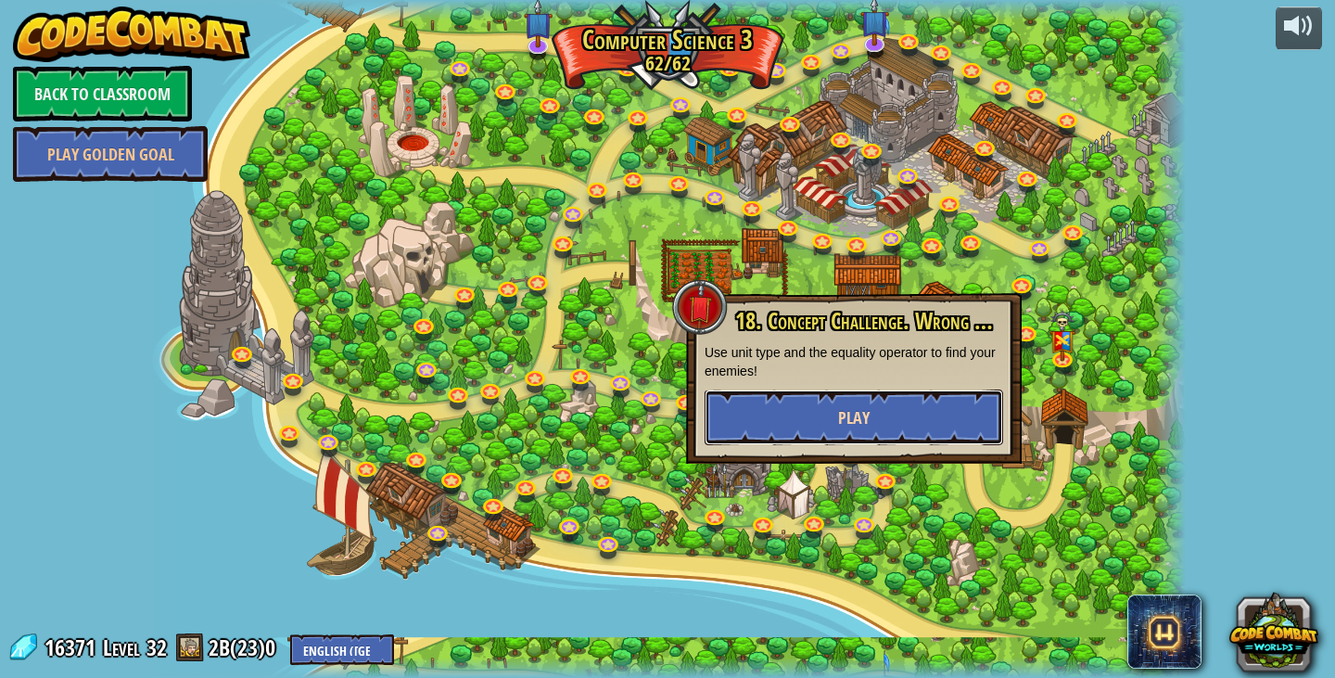
click at [851, 430] on button "Play" at bounding box center [853, 417] width 298 height 56
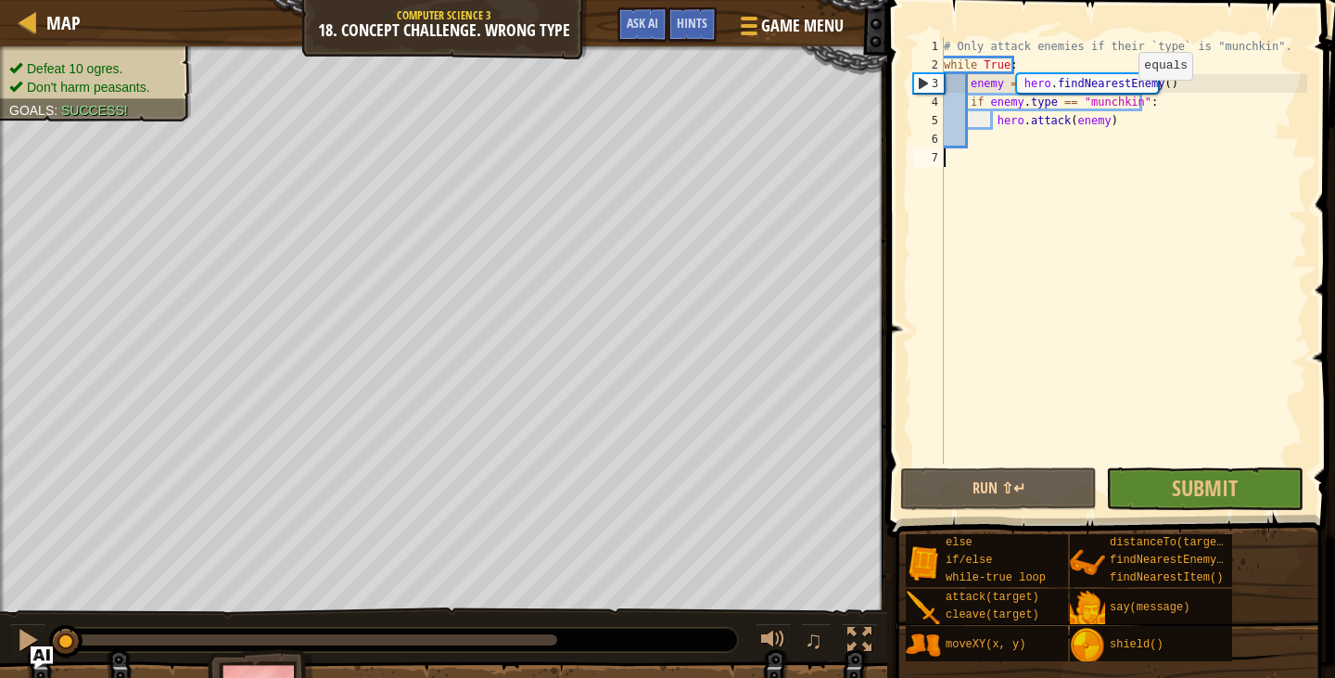
click at [23, 39] on div "Map Computer Science 3 18. Concept Challenge. Wrong Type Game Menu Done Hints A…" at bounding box center [443, 23] width 887 height 46
click at [39, 26] on div at bounding box center [28, 21] width 23 height 23
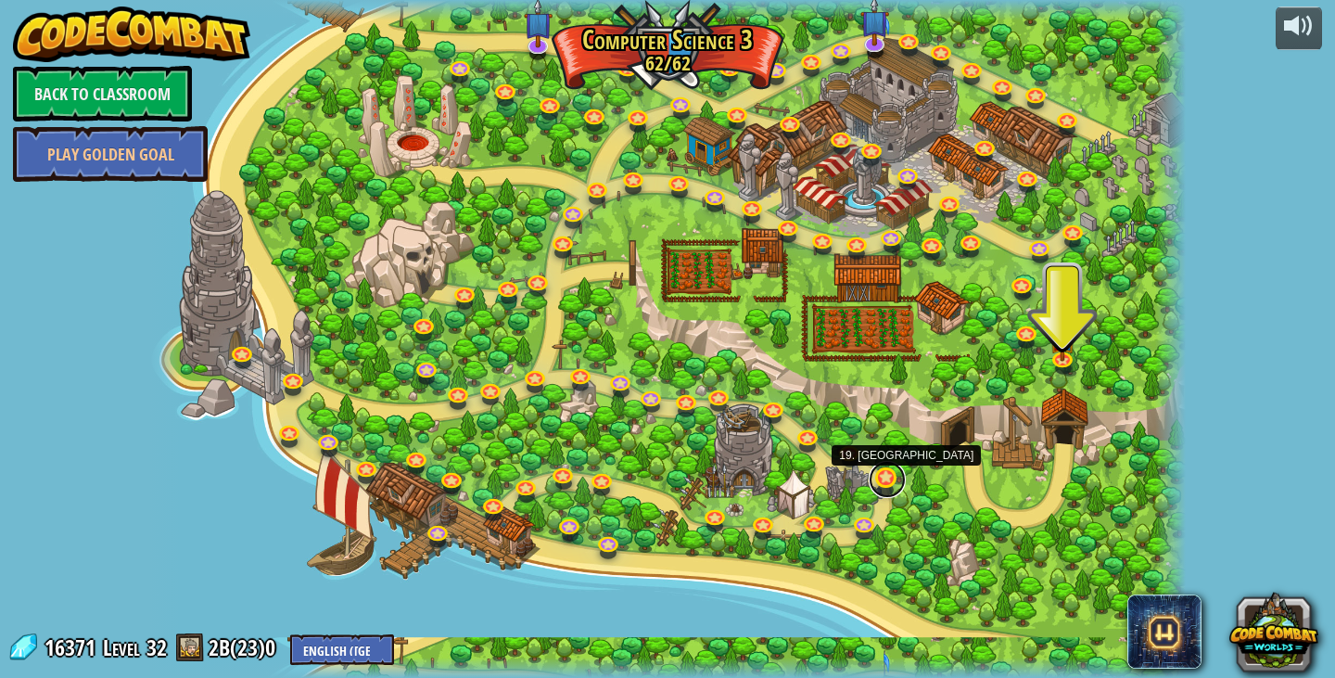
click at [877, 475] on link at bounding box center [887, 479] width 37 height 37
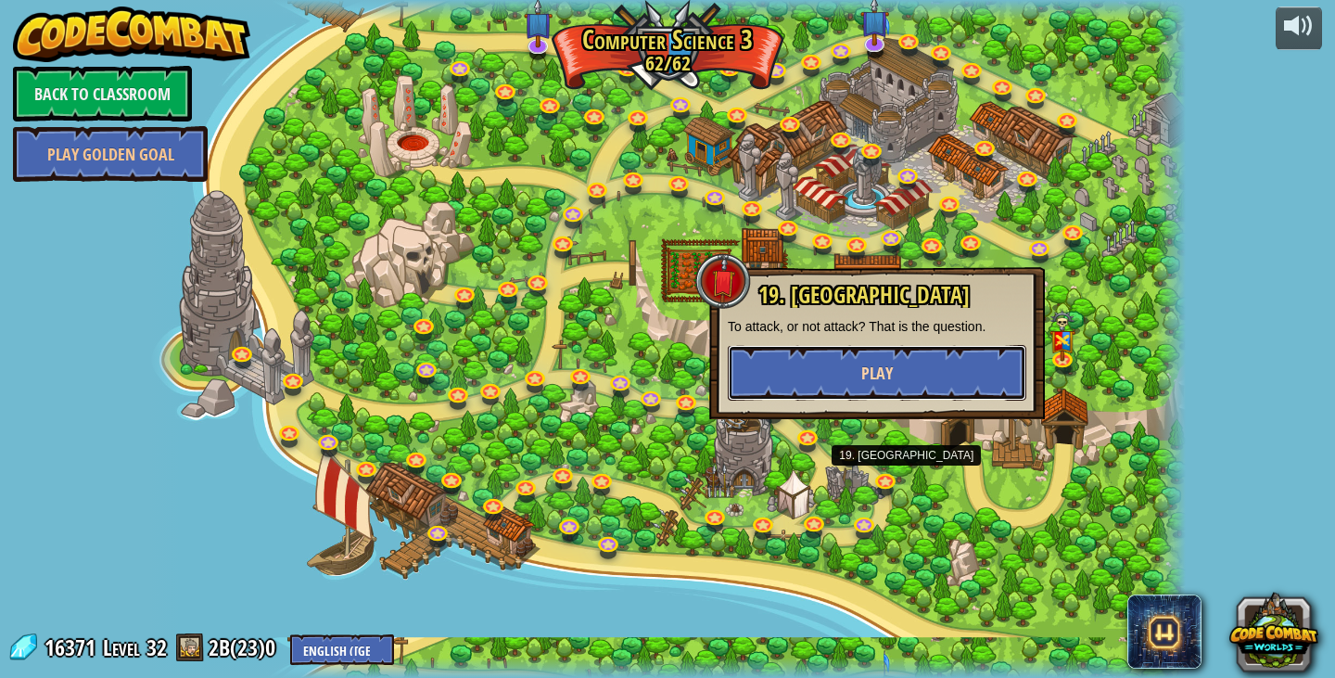
click at [877, 392] on button "Play" at bounding box center [877, 373] width 298 height 56
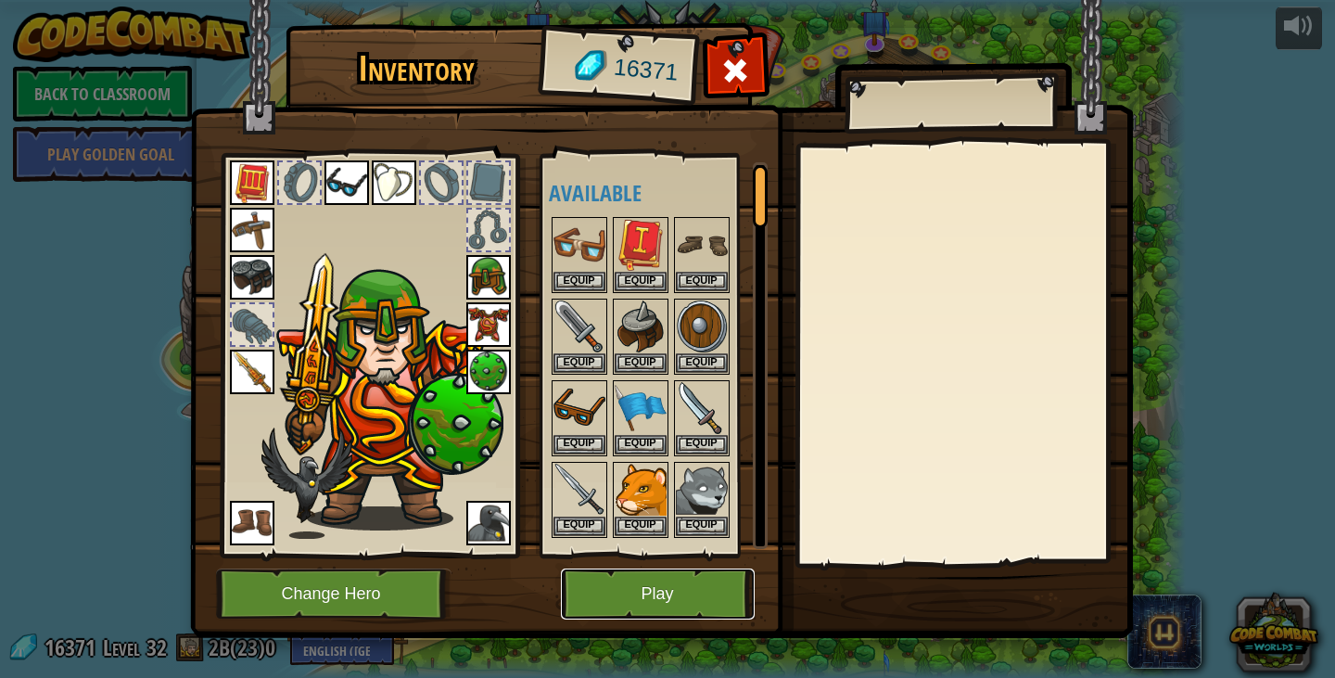
click at [680, 587] on button "Play" at bounding box center [658, 593] width 194 height 51
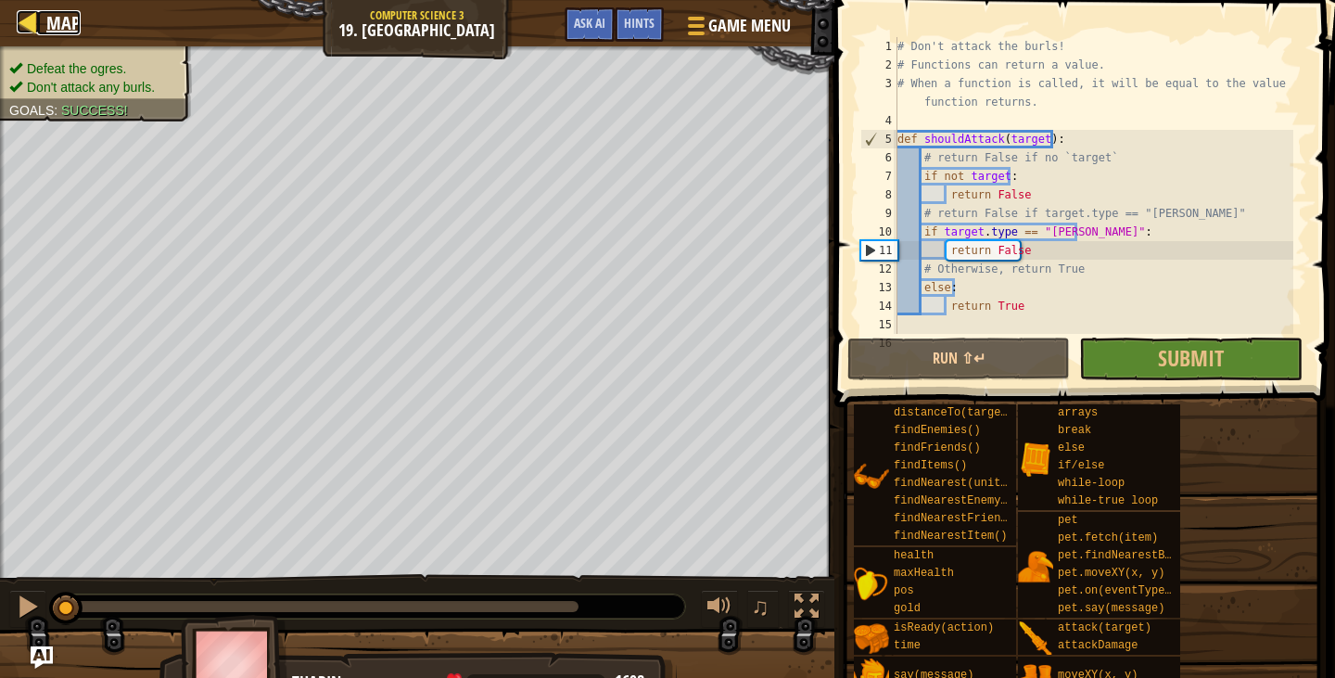
click at [28, 23] on div at bounding box center [28, 21] width 23 height 23
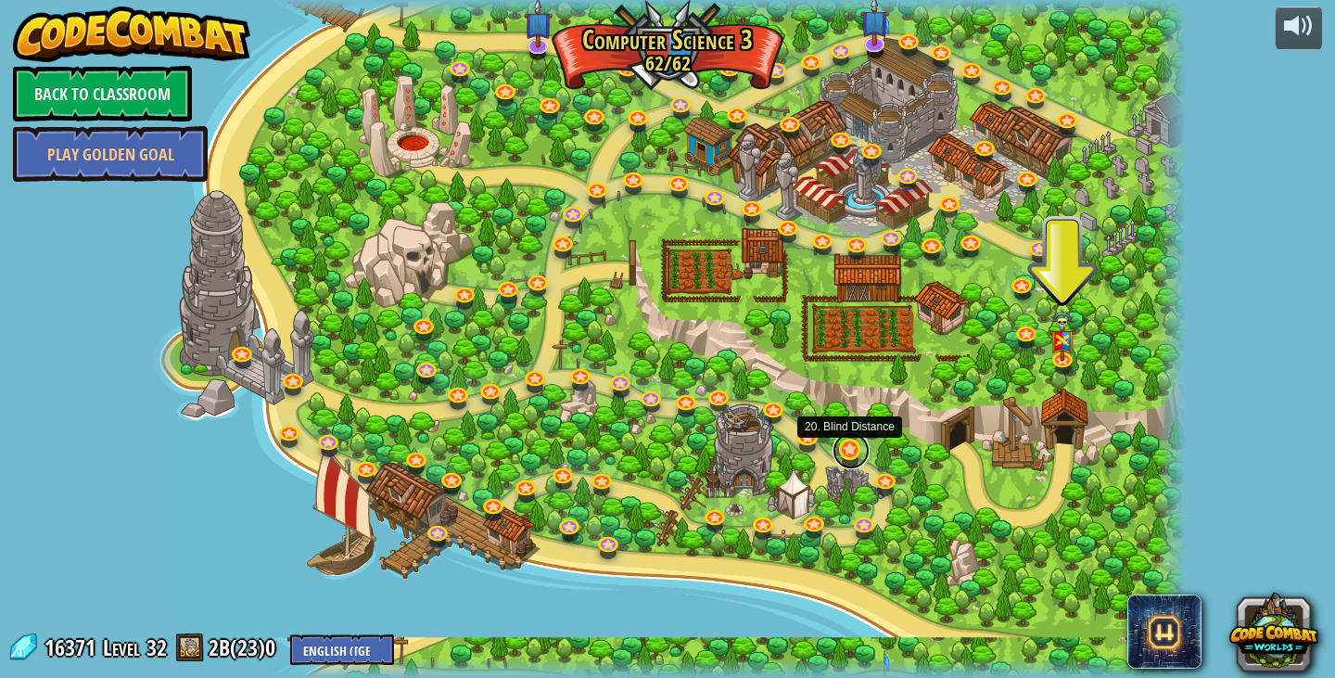
click at [842, 455] on link at bounding box center [850, 450] width 37 height 37
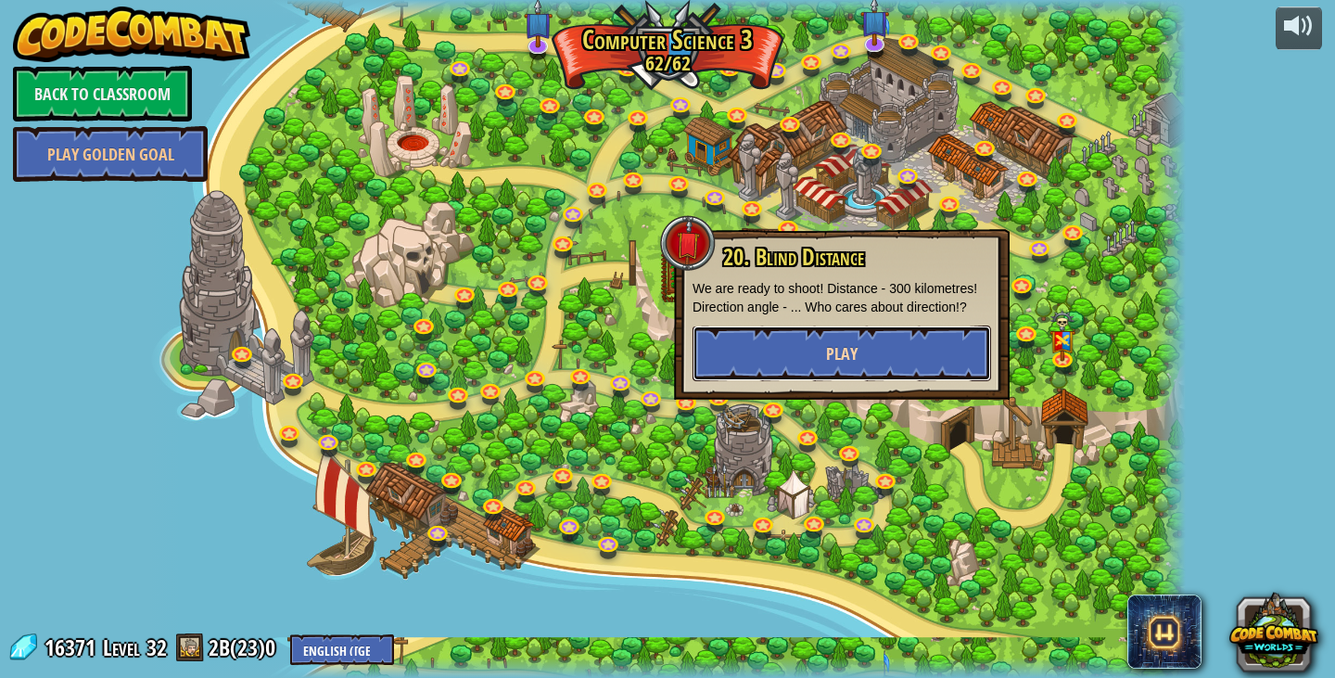
click at [810, 358] on button "Play" at bounding box center [841, 353] width 298 height 56
